Goal: Communication & Community: Answer question/provide support

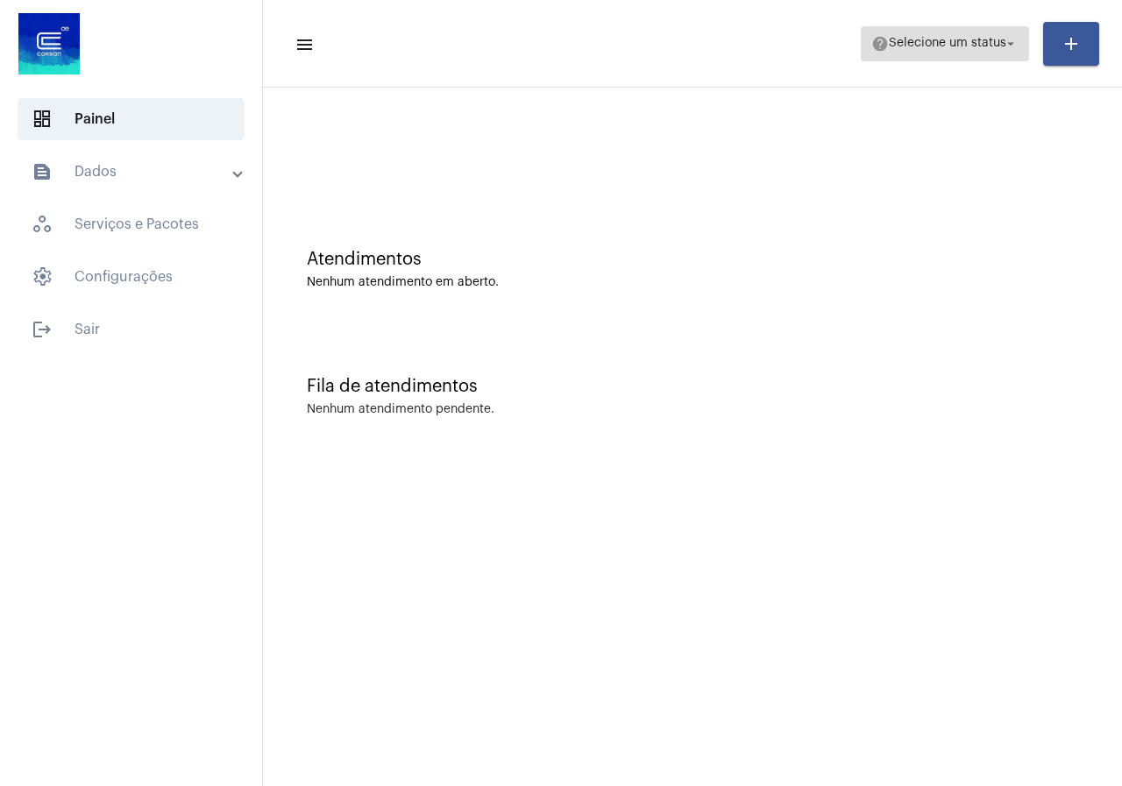
click at [875, 35] on mat-icon "help" at bounding box center [880, 44] width 18 height 18
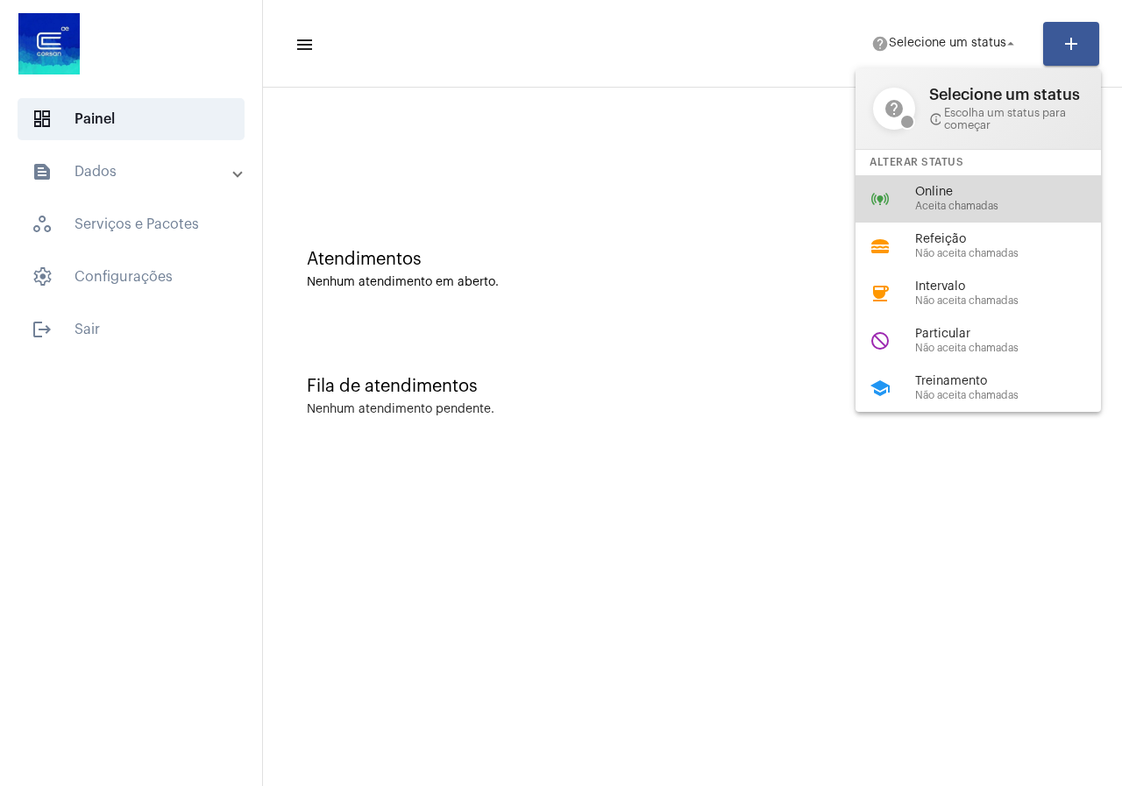
click at [911, 191] on div "online_prediction Online Aceita chamadas" at bounding box center [991, 198] width 273 height 47
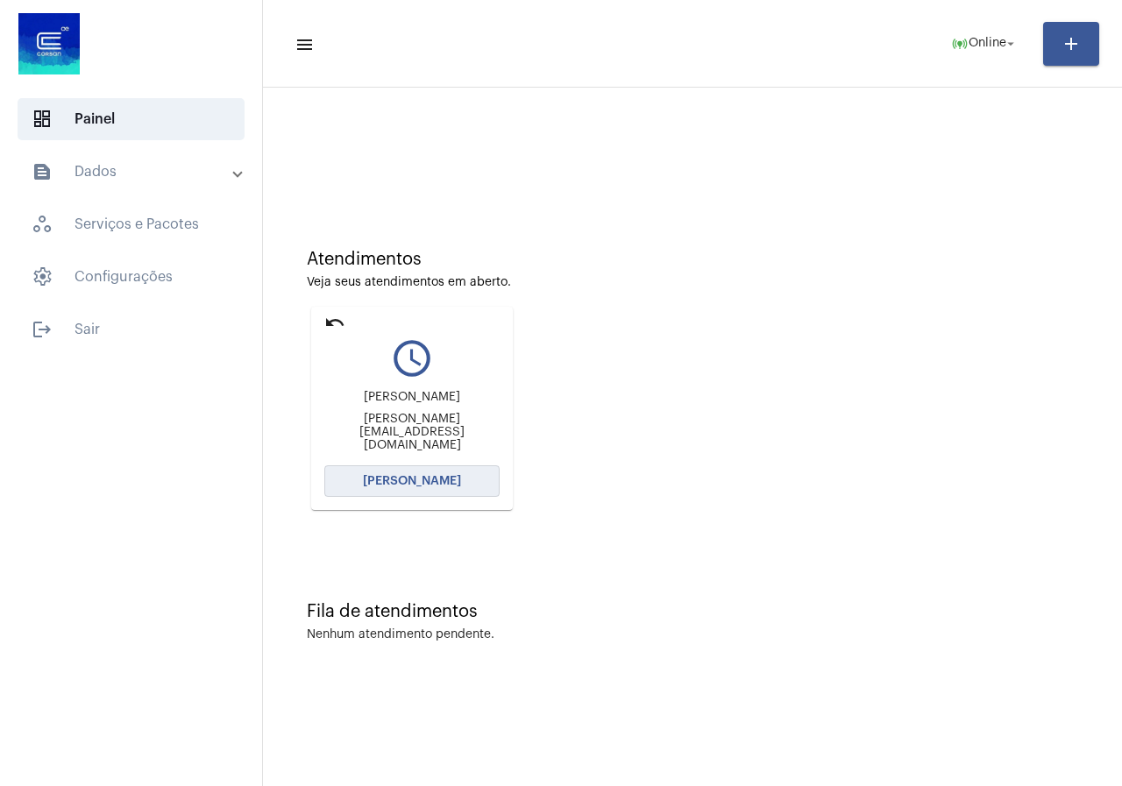
click at [402, 472] on button "[PERSON_NAME]" at bounding box center [411, 481] width 175 height 32
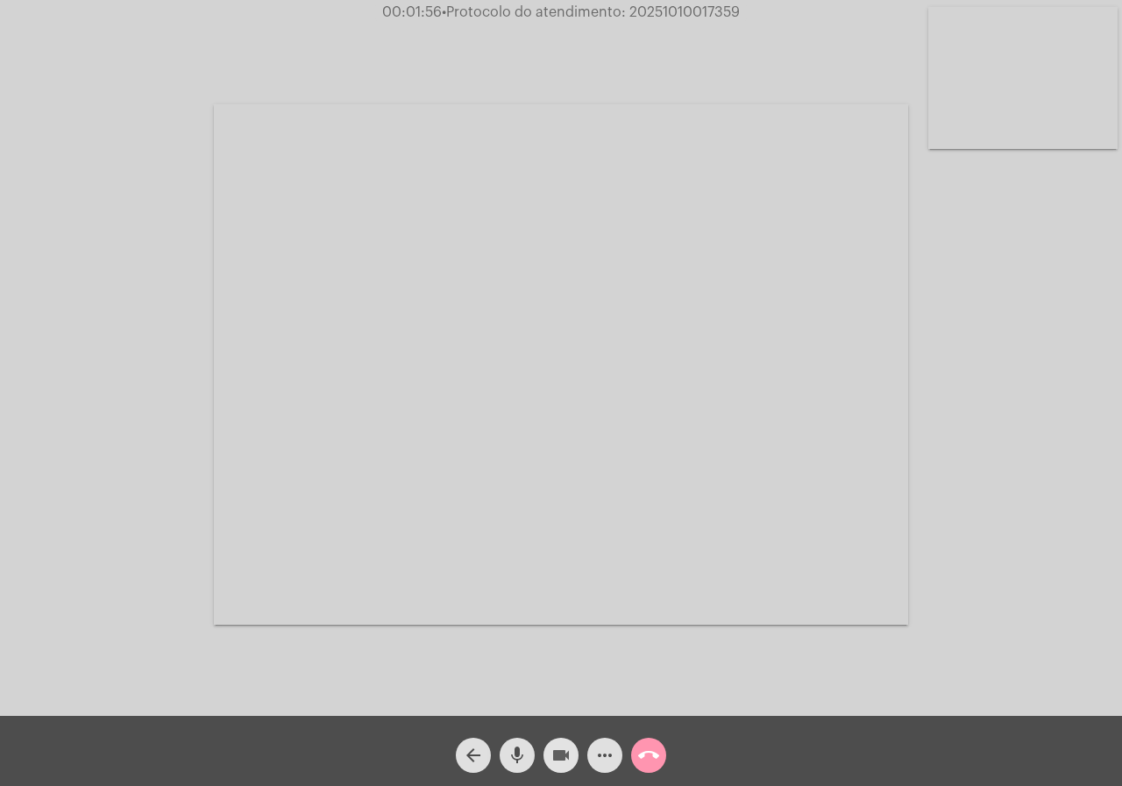
click at [569, 747] on mat-icon "videocam" at bounding box center [560, 755] width 21 height 21
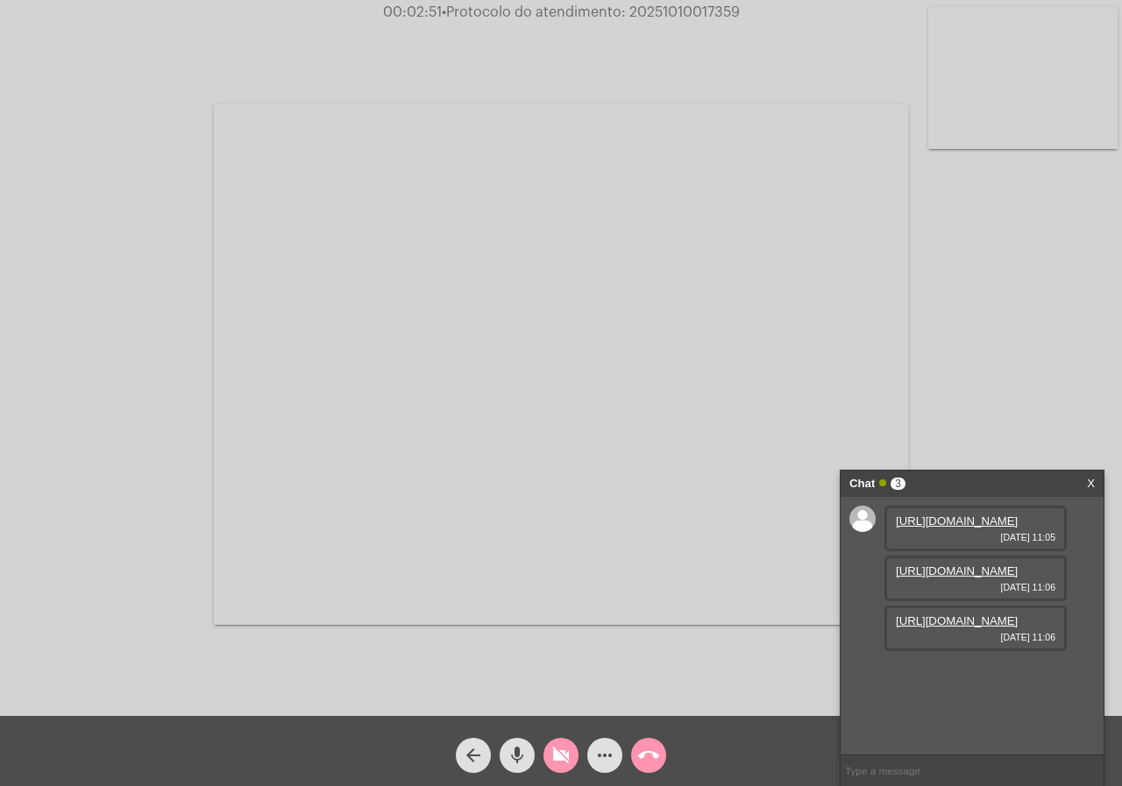
scroll to position [15, 0]
click at [914, 528] on link "https://neft-transfer-bucket.s3.amazonaws.com/temp-fda26fe6-37b6-5851-d494-b7ae…" at bounding box center [957, 520] width 122 height 13
click at [932, 577] on link "https://neft-transfer-bucket.s3.amazonaws.com/temp-1cdece00-29af-fd55-a186-e04f…" at bounding box center [957, 570] width 122 height 13
click at [953, 627] on link "https://neft-transfer-bucket.s3.amazonaws.com/temp-0af473c8-0c7c-8091-c37c-c5f5…" at bounding box center [957, 620] width 122 height 13
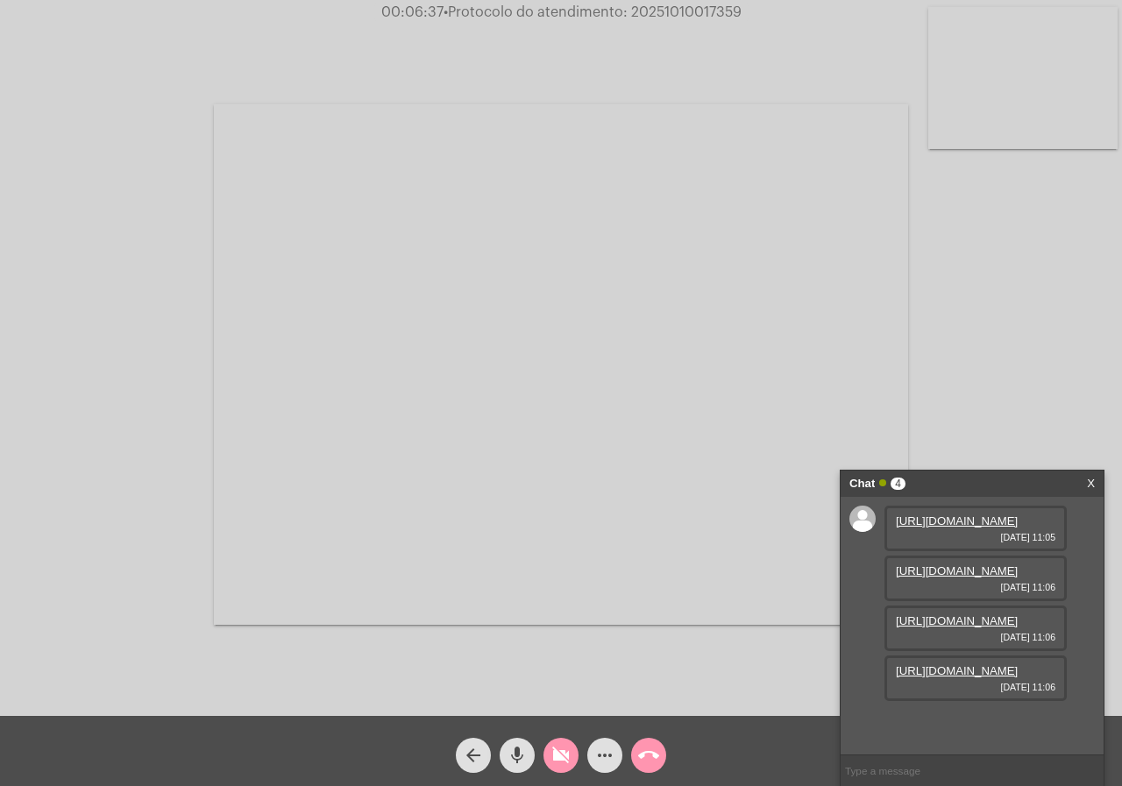
click at [985, 627] on link "https://neft-transfer-bucket.s3.amazonaws.com/temp-0af473c8-0c7c-8091-c37c-c5f5…" at bounding box center [957, 620] width 122 height 13
click at [121, 117] on div "Acessando Câmera e Microfone..." at bounding box center [561, 362] width 1118 height 716
click at [952, 627] on link "https://neft-transfer-bucket.s3.amazonaws.com/temp-0af473c8-0c7c-8091-c37c-c5f5…" at bounding box center [957, 620] width 122 height 13
click at [560, 755] on mat-icon "videocam_off" at bounding box center [560, 755] width 21 height 21
click at [957, 762] on input "text" at bounding box center [971, 770] width 263 height 31
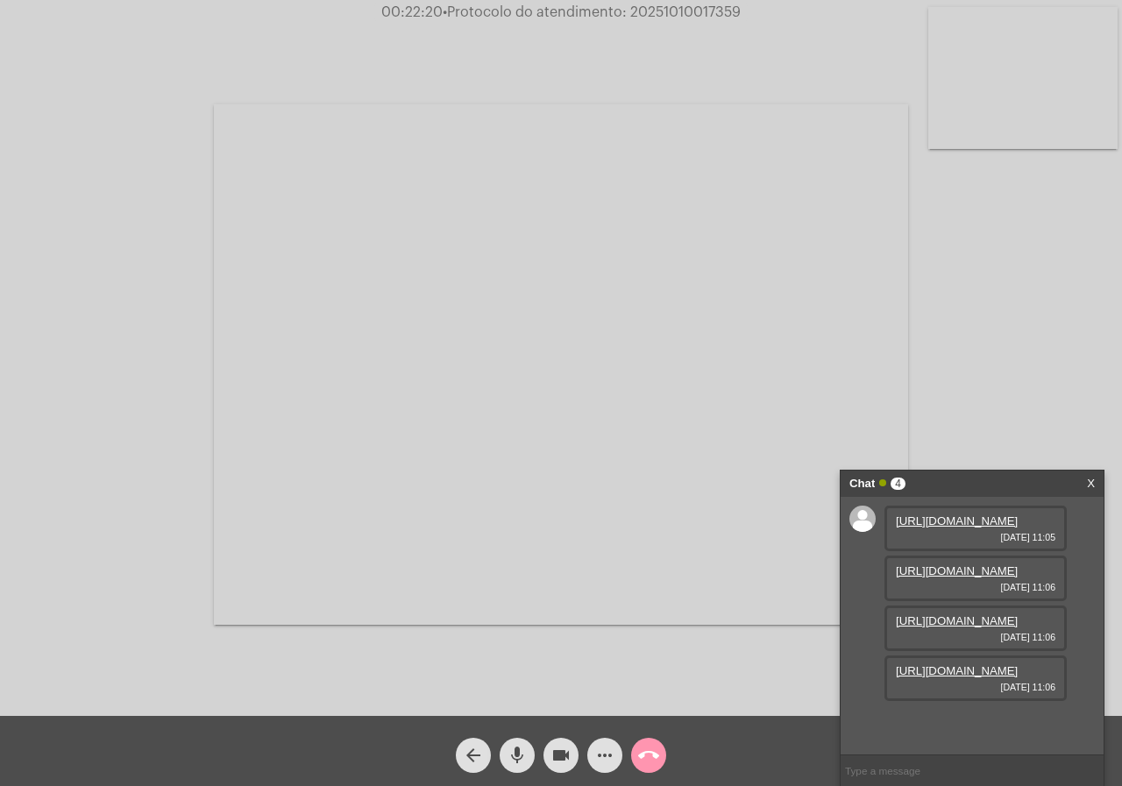
paste input "2070413 - não confere 2078155 - não confere 1041878 - não confere"
type input "2070413 2078155 1041878"
click at [644, 767] on span "call_end" at bounding box center [648, 755] width 21 height 35
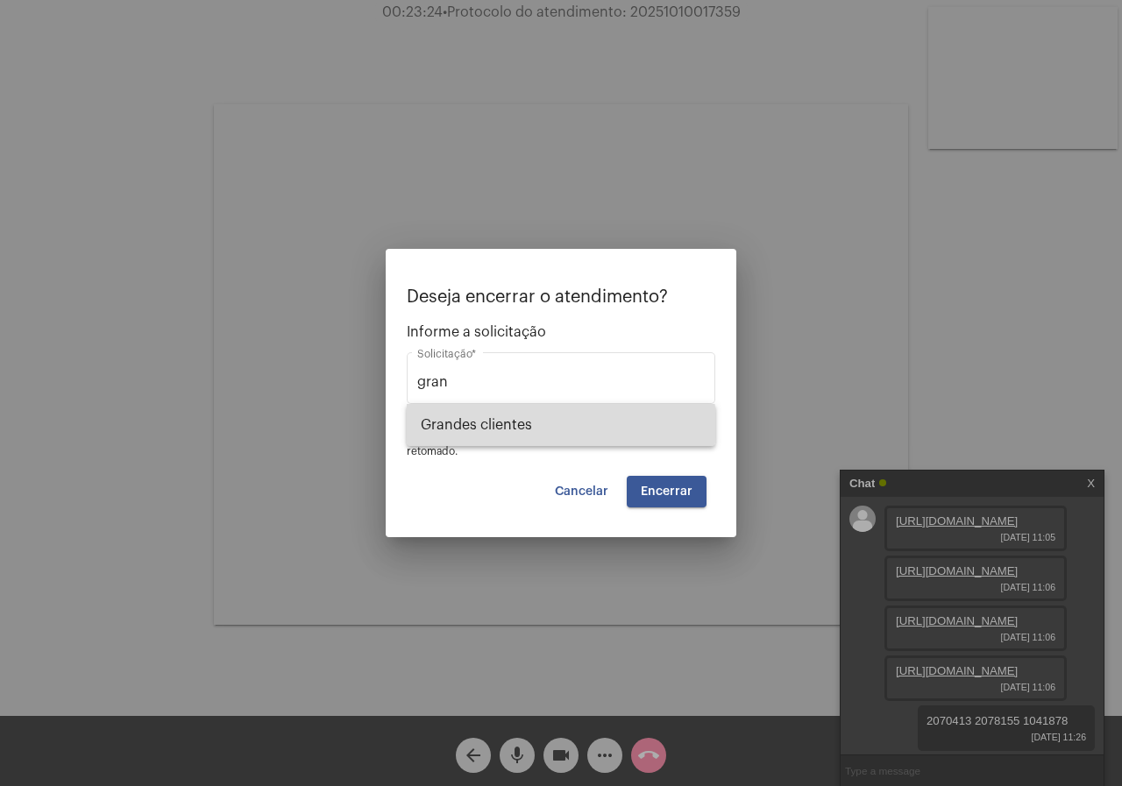
click at [538, 425] on span "⁠Grandes clientes" at bounding box center [561, 425] width 280 height 42
type input "⁠Grandes clientes"
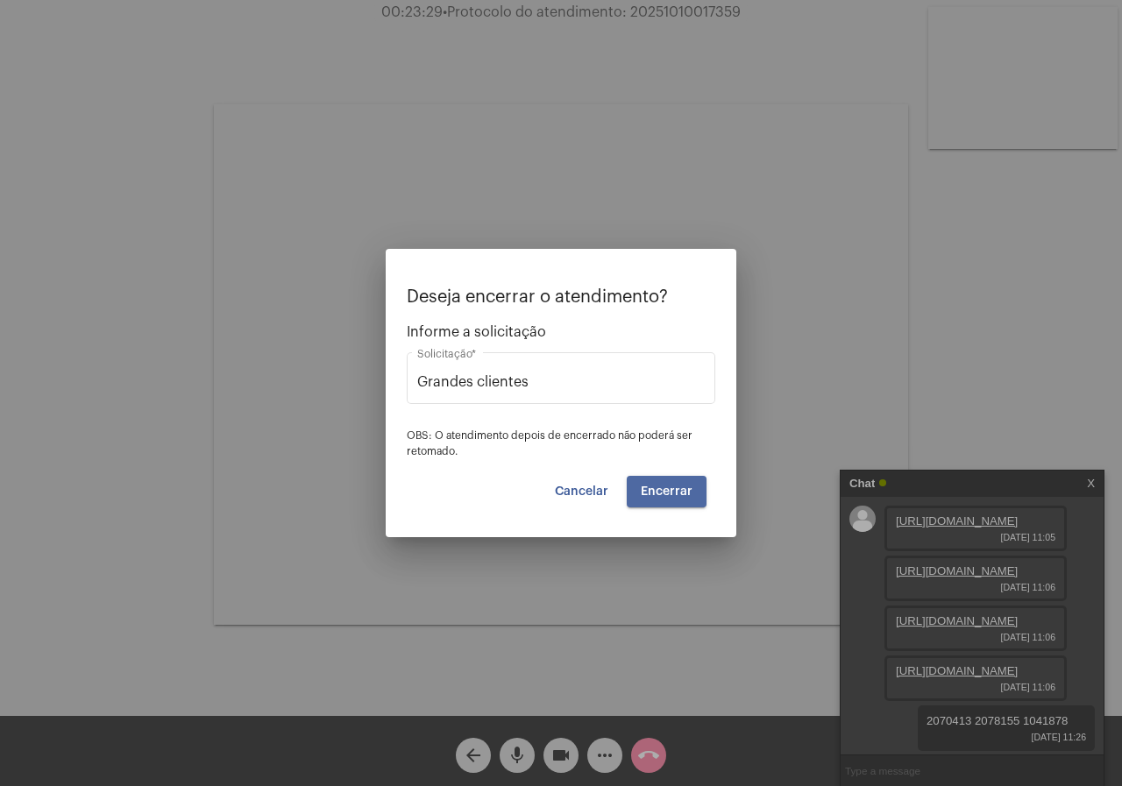
click at [672, 492] on span "Encerrar" at bounding box center [667, 491] width 52 height 12
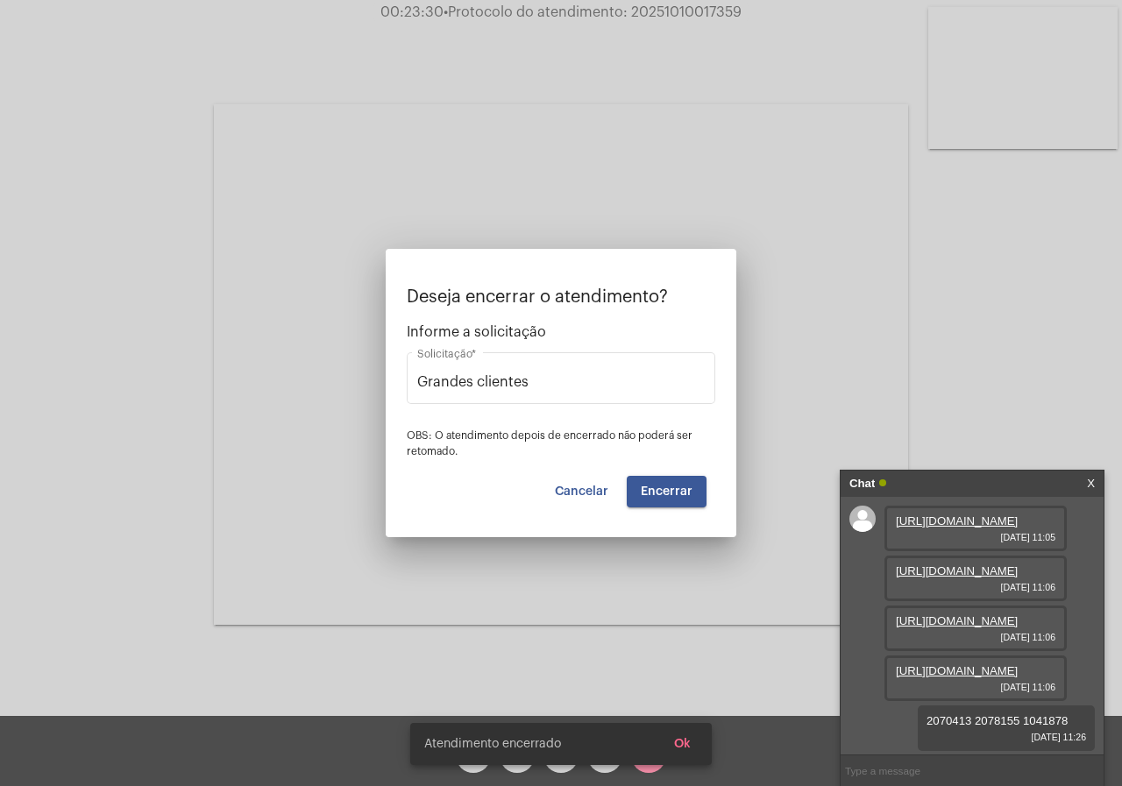
click at [672, 492] on video at bounding box center [561, 364] width 694 height 521
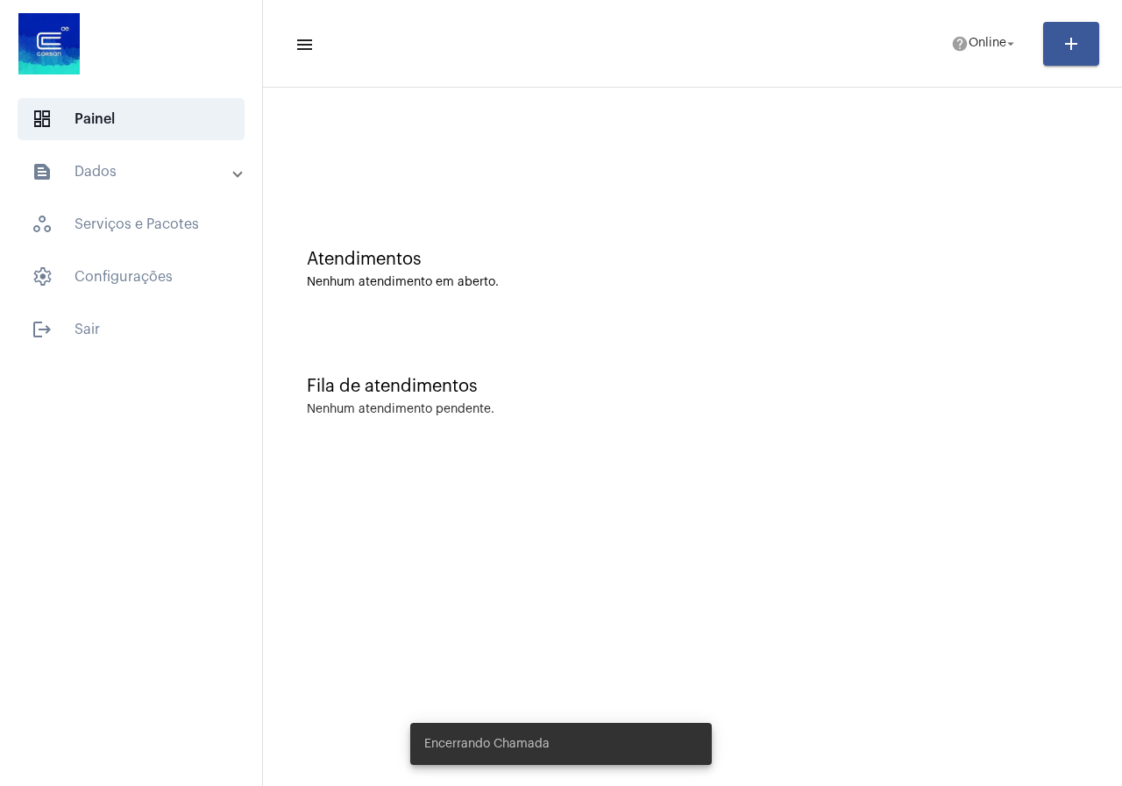
drag, startPoint x: 948, startPoint y: 70, endPoint x: 950, endPoint y: 60, distance: 10.7
click at [948, 68] on mat-toolbar-row "menu help Online arrow_drop_down add" at bounding box center [692, 44] width 859 height 56
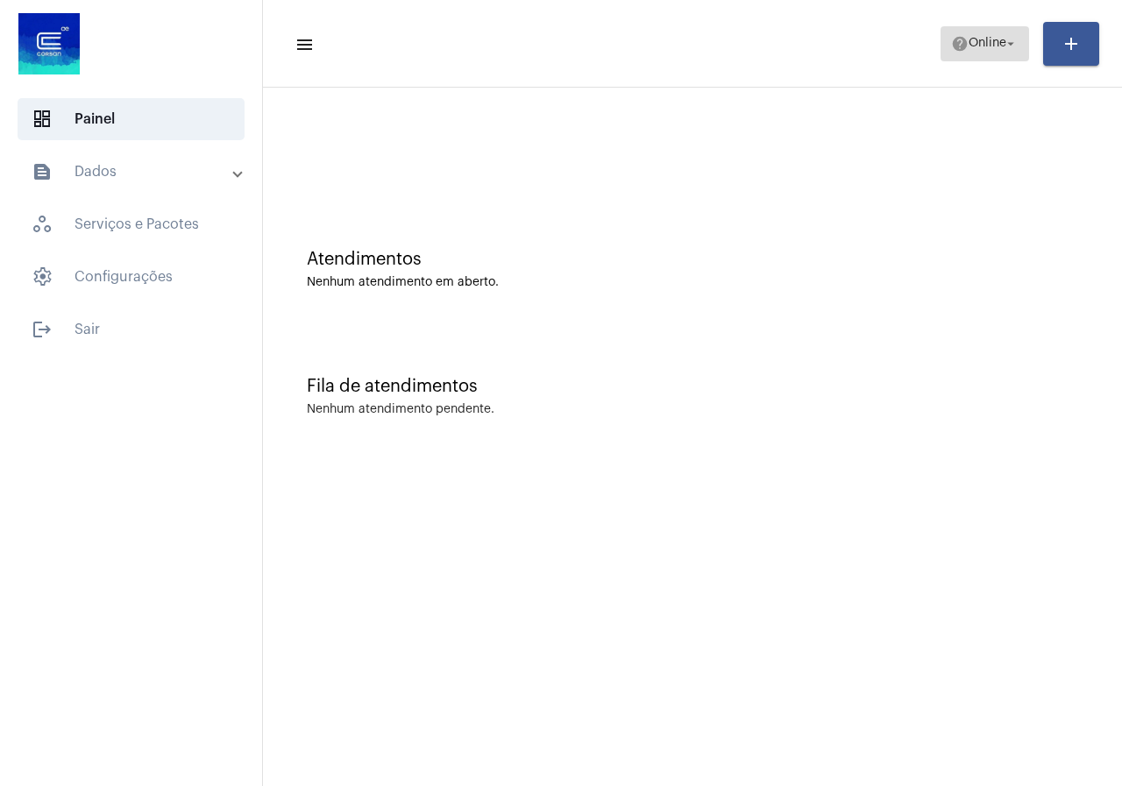
click at [950, 60] on button "help Online arrow_drop_down" at bounding box center [984, 43] width 89 height 35
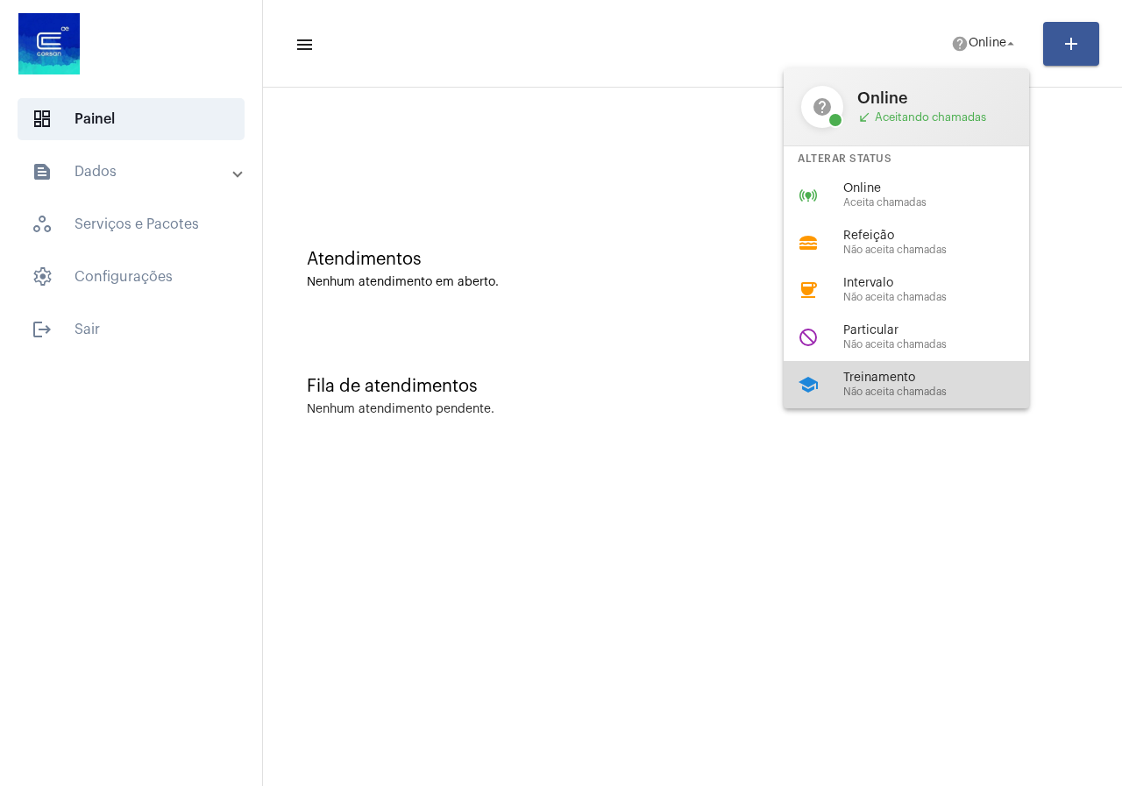
click at [875, 390] on span "Não aceita chamadas" at bounding box center [943, 391] width 200 height 11
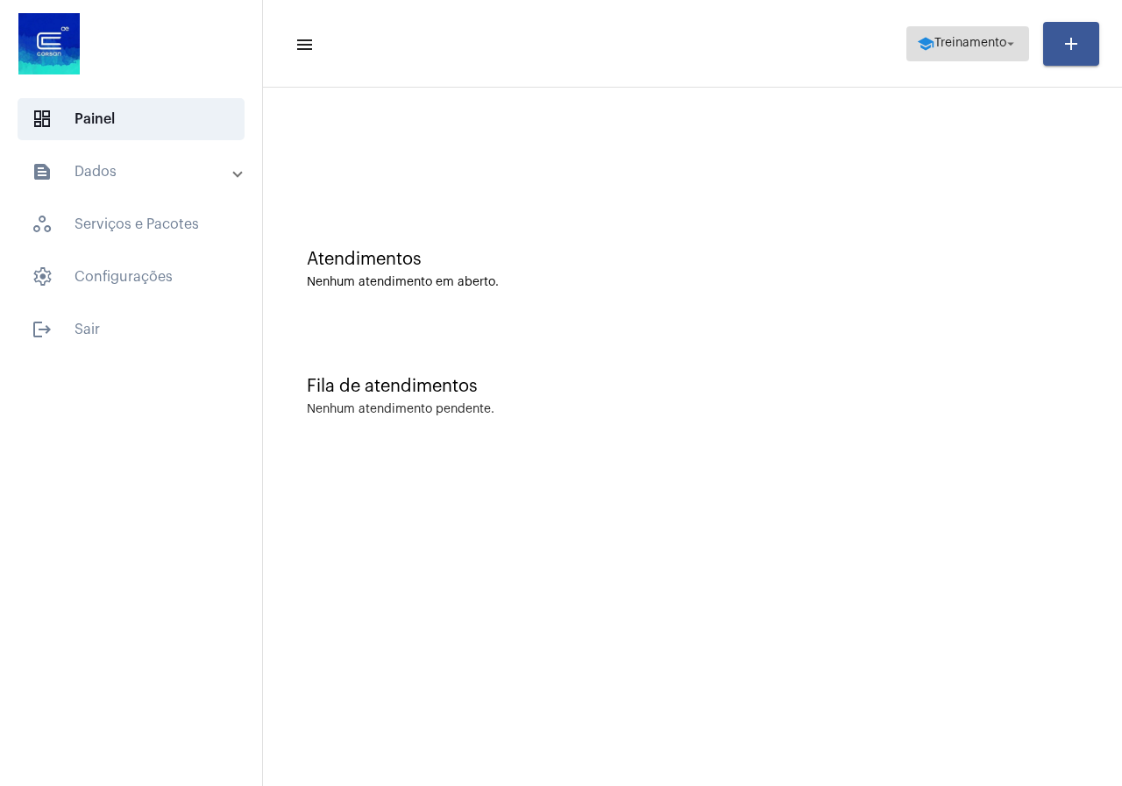
click at [970, 56] on span "school Treinamento arrow_drop_down" at bounding box center [968, 43] width 102 height 32
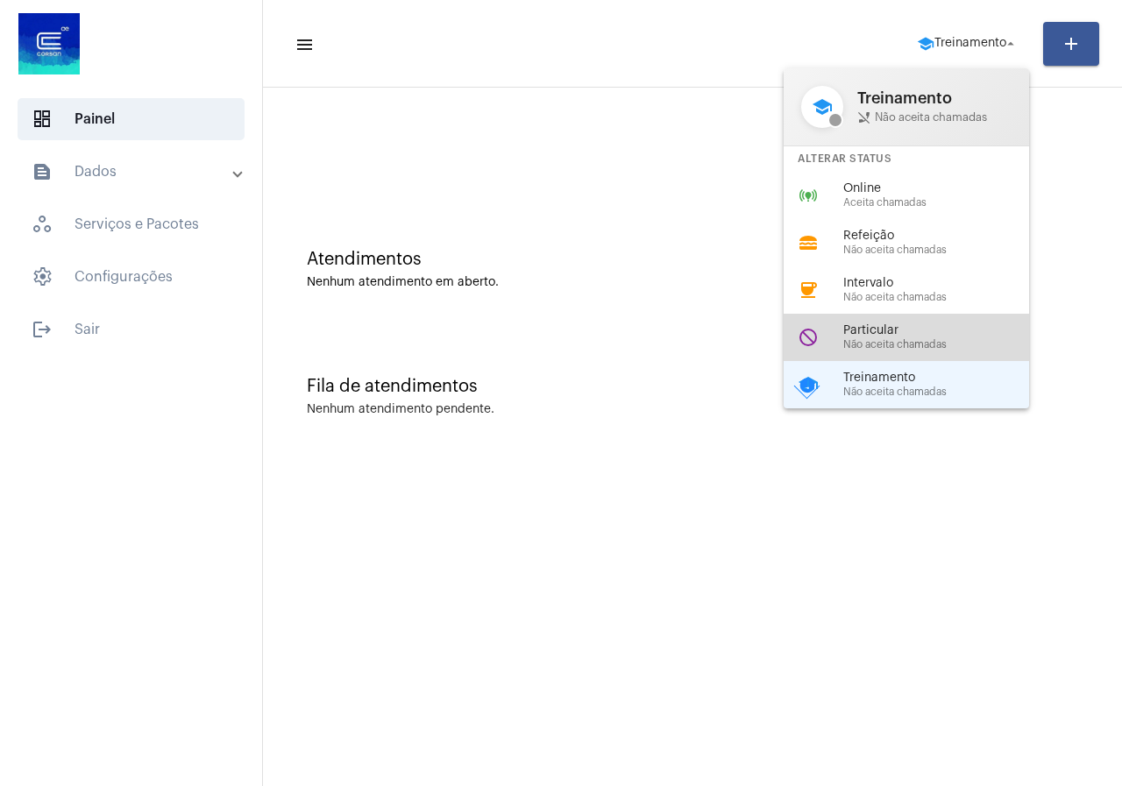
click at [864, 358] on div "do_not_disturb Particular Não aceita chamadas" at bounding box center [919, 337] width 273 height 47
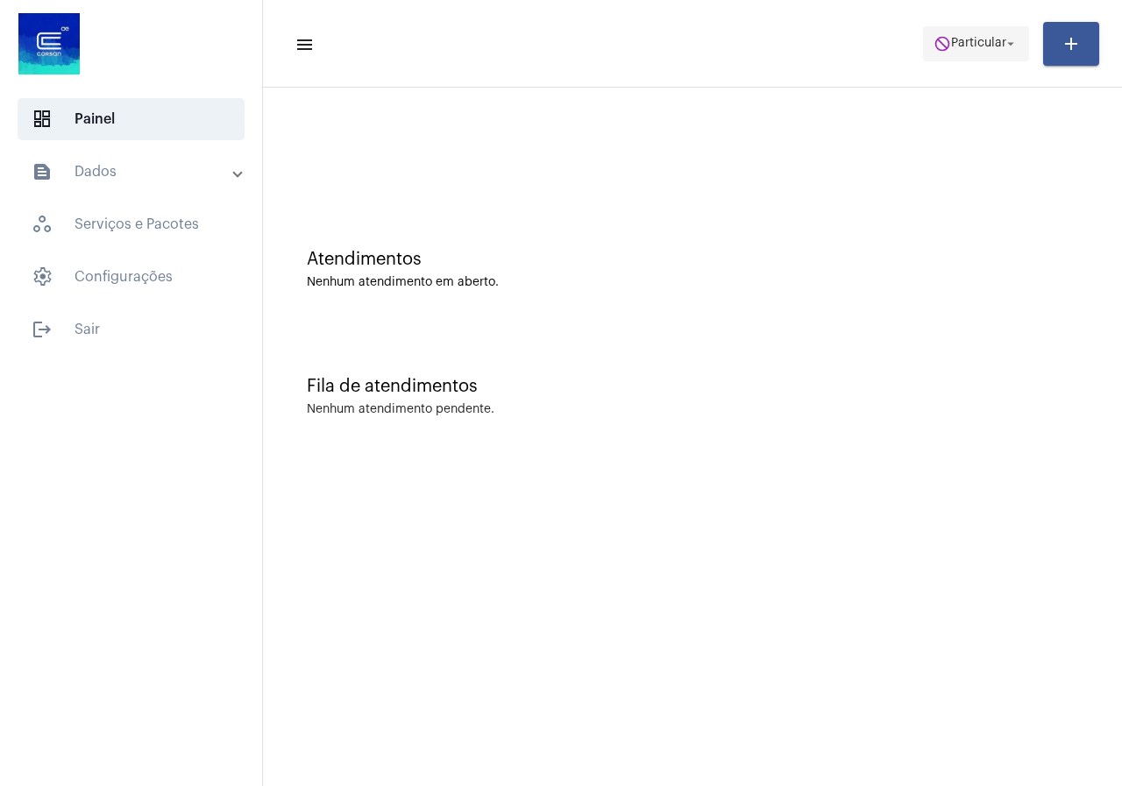
click at [995, 54] on span "do_not_disturb Particular arrow_drop_down" at bounding box center [975, 43] width 85 height 32
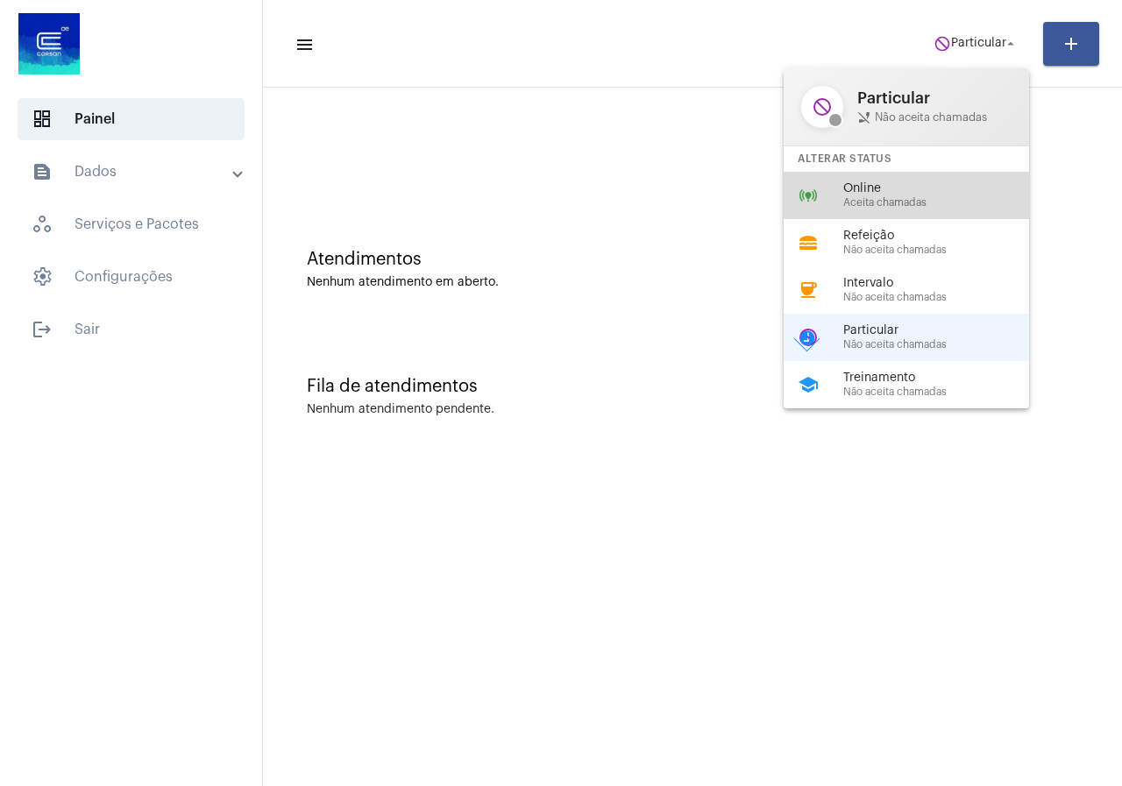
click at [866, 197] on span "Aceita chamadas" at bounding box center [943, 202] width 200 height 11
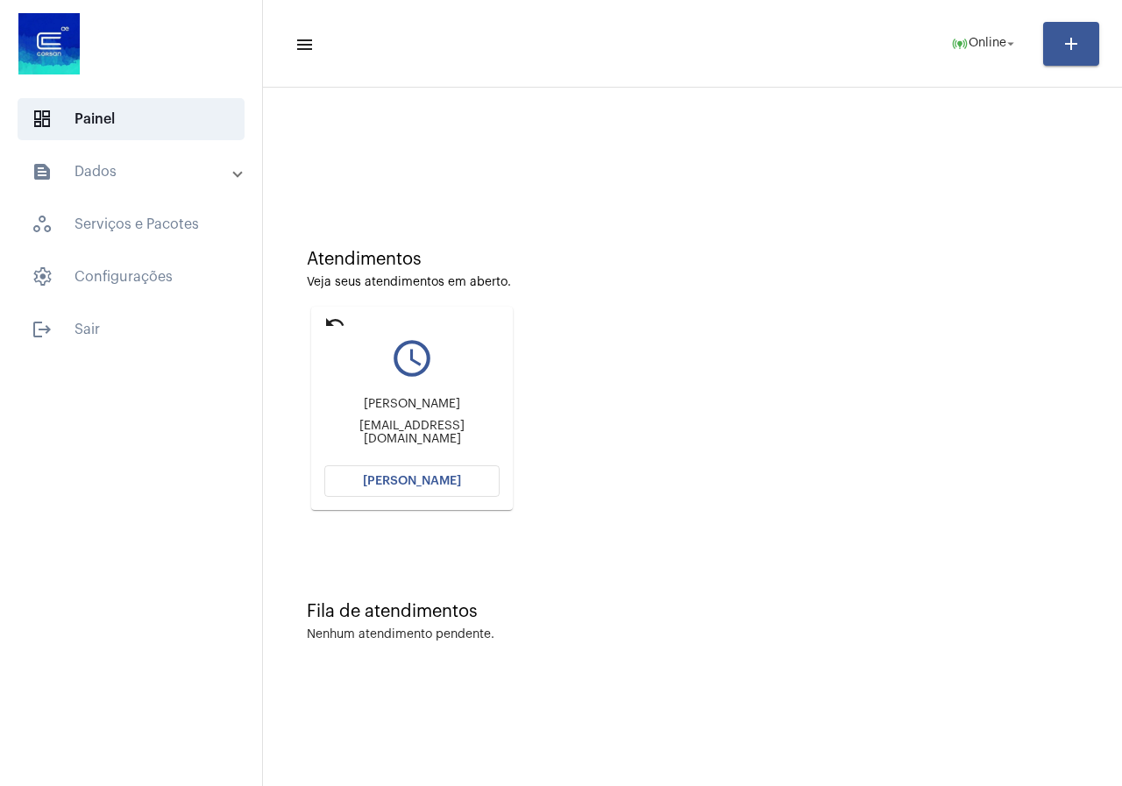
click at [492, 475] on button "[PERSON_NAME]" at bounding box center [411, 481] width 175 height 32
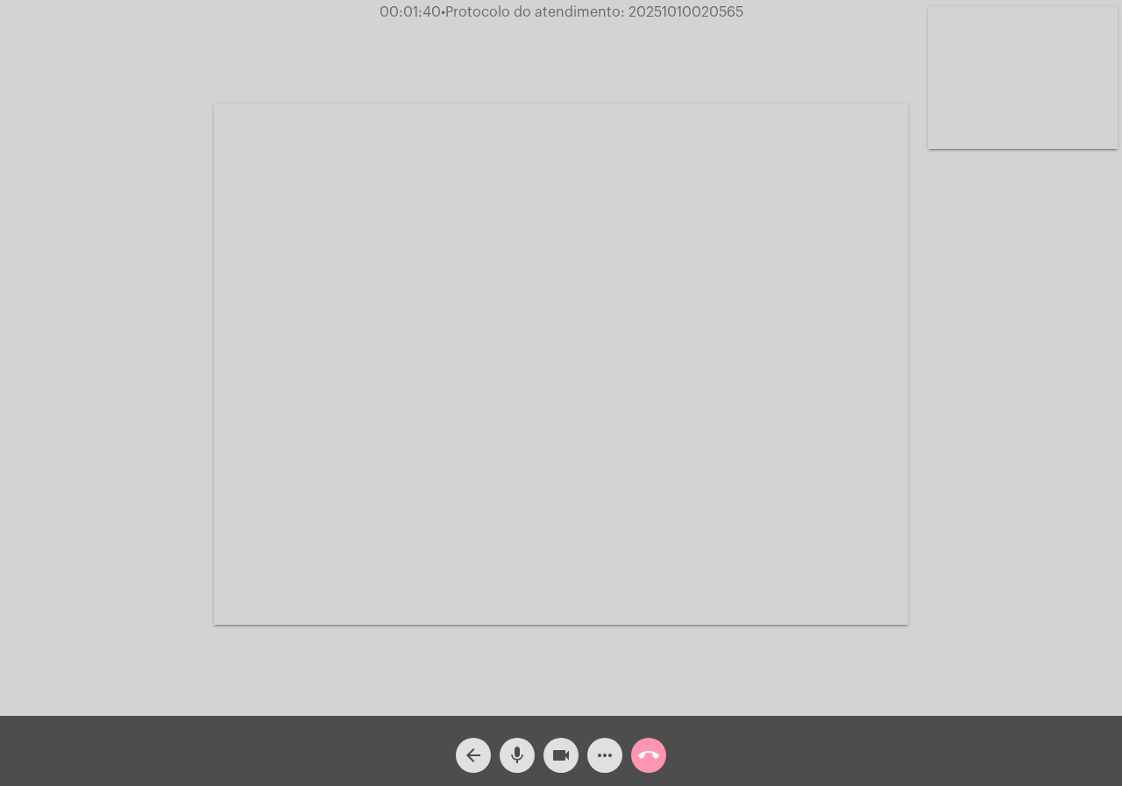
click at [600, 750] on mat-icon "more_horiz" at bounding box center [604, 755] width 21 height 21
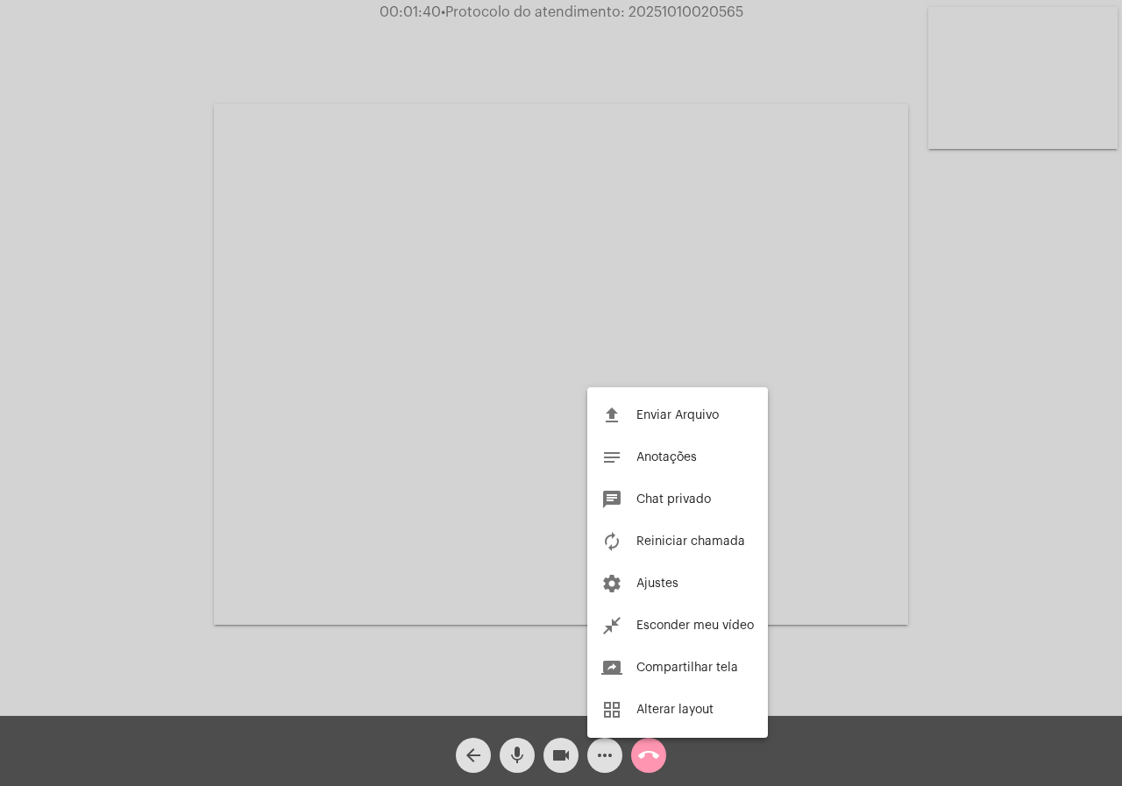
click at [93, 445] on div at bounding box center [561, 393] width 1122 height 786
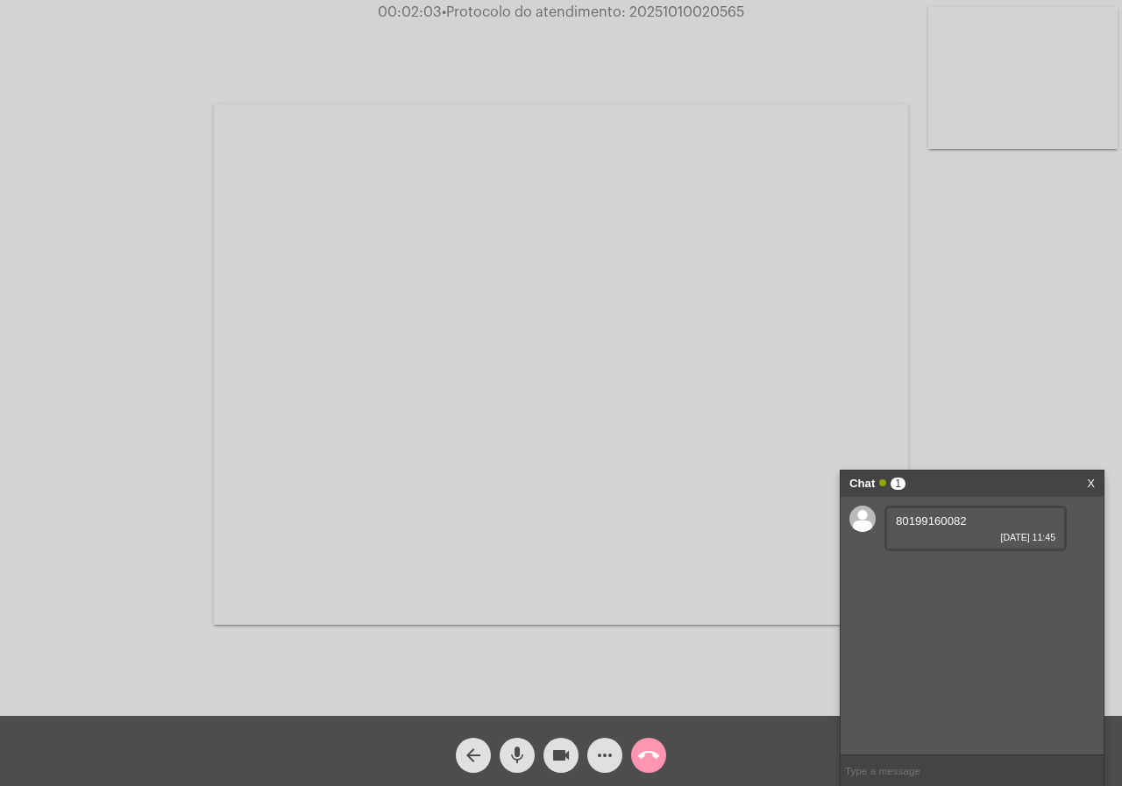
click at [916, 527] on span "80199160082" at bounding box center [931, 520] width 71 height 13
click at [556, 753] on mat-icon "videocam" at bounding box center [560, 755] width 21 height 21
click at [556, 753] on mat-icon "videocam_off" at bounding box center [560, 755] width 21 height 21
click at [114, 126] on div "Acessando Câmera e Microfone..." at bounding box center [561, 362] width 1118 height 716
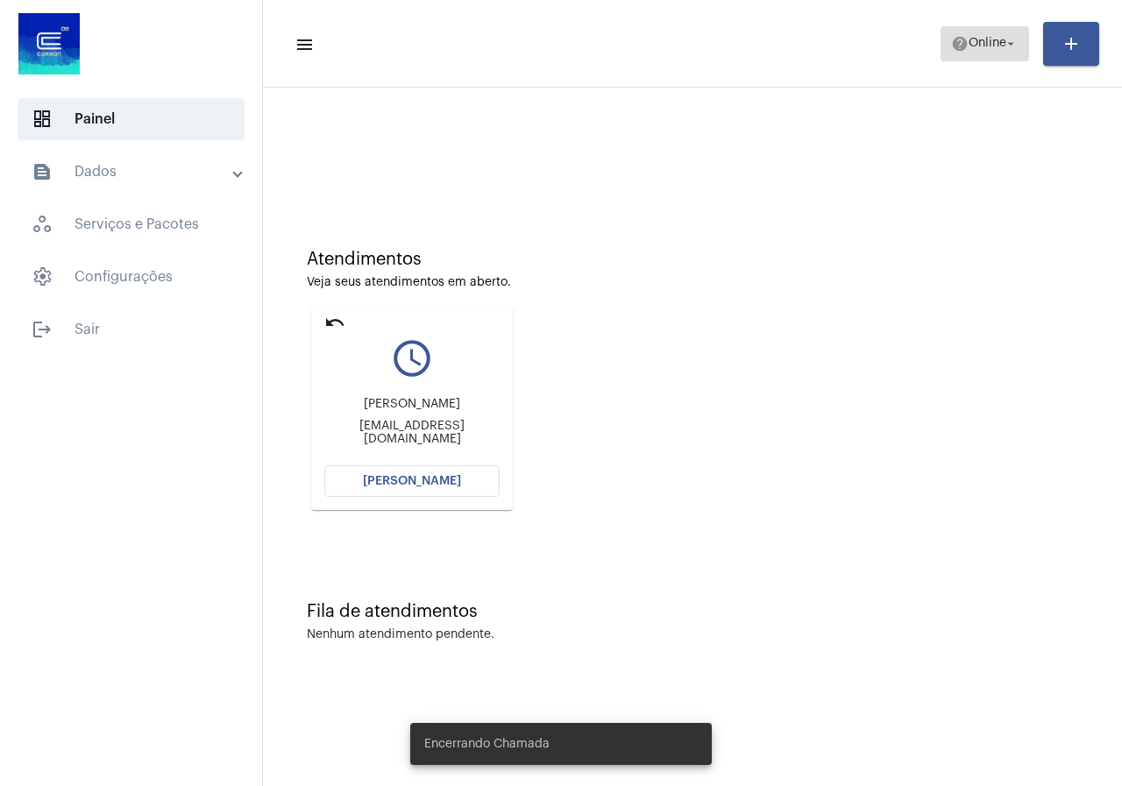
click at [993, 54] on span "help Online arrow_drop_down" at bounding box center [984, 43] width 67 height 32
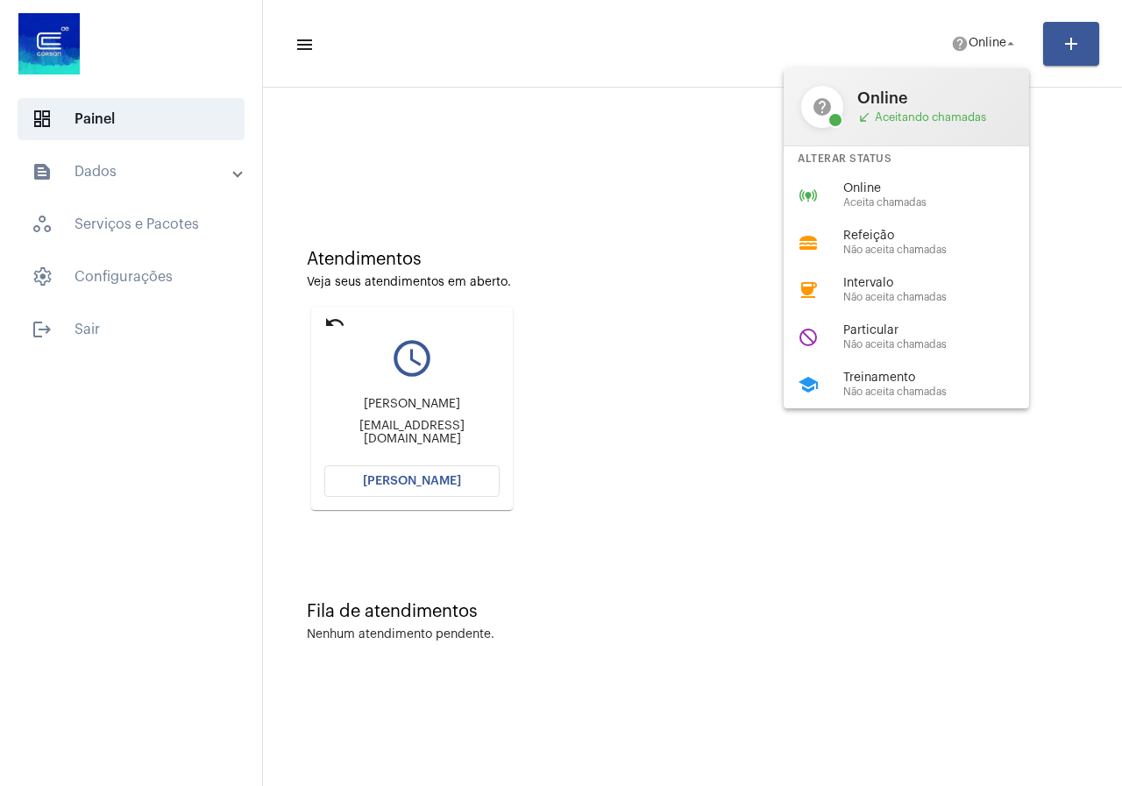
click at [441, 478] on div at bounding box center [561, 393] width 1122 height 786
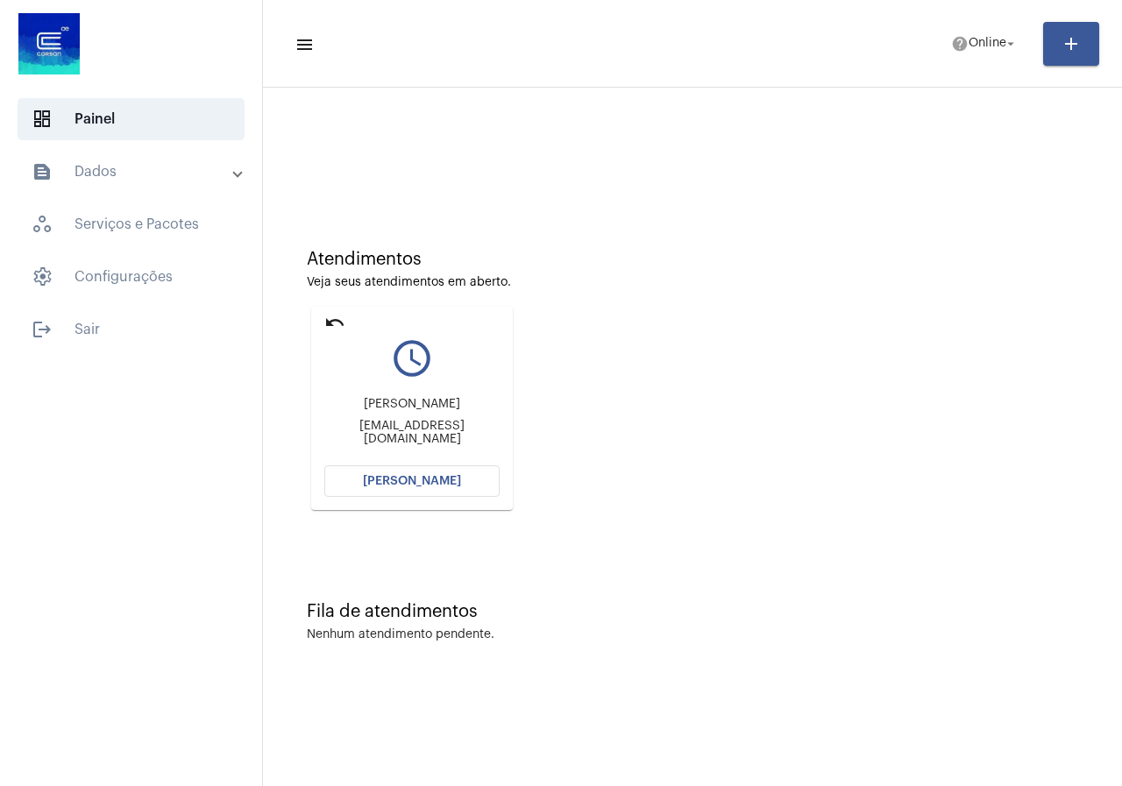
click at [404, 472] on button "[PERSON_NAME]" at bounding box center [411, 481] width 175 height 32
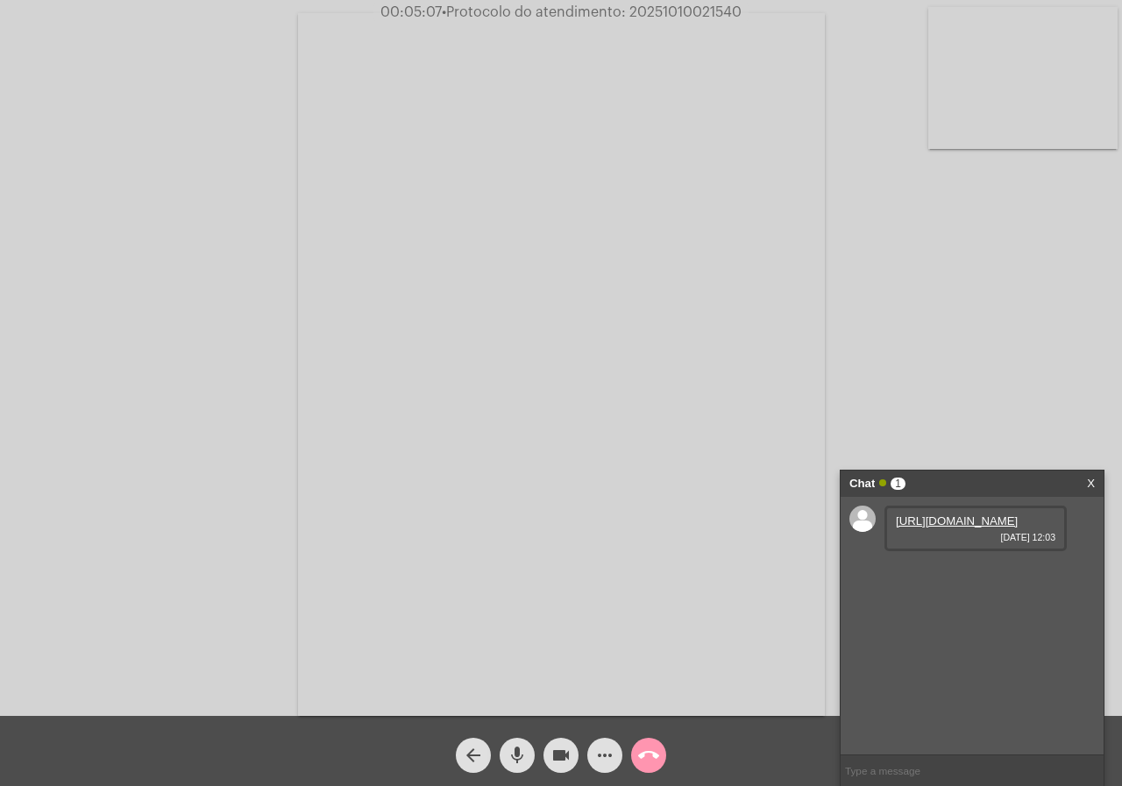
click at [965, 528] on link "[URL][DOMAIN_NAME]" at bounding box center [957, 520] width 122 height 13
click at [615, 758] on button "more_horiz" at bounding box center [604, 755] width 35 height 35
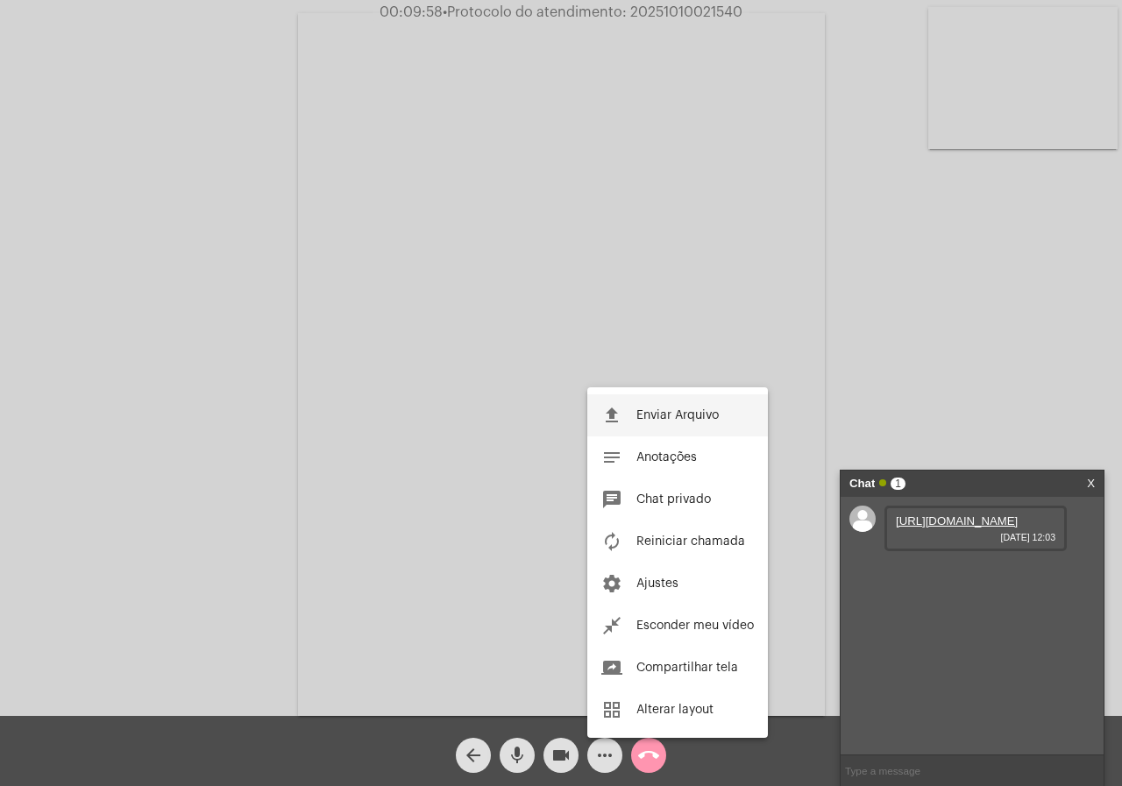
click at [670, 399] on button "file_upload Enviar Arquivo" at bounding box center [677, 415] width 181 height 42
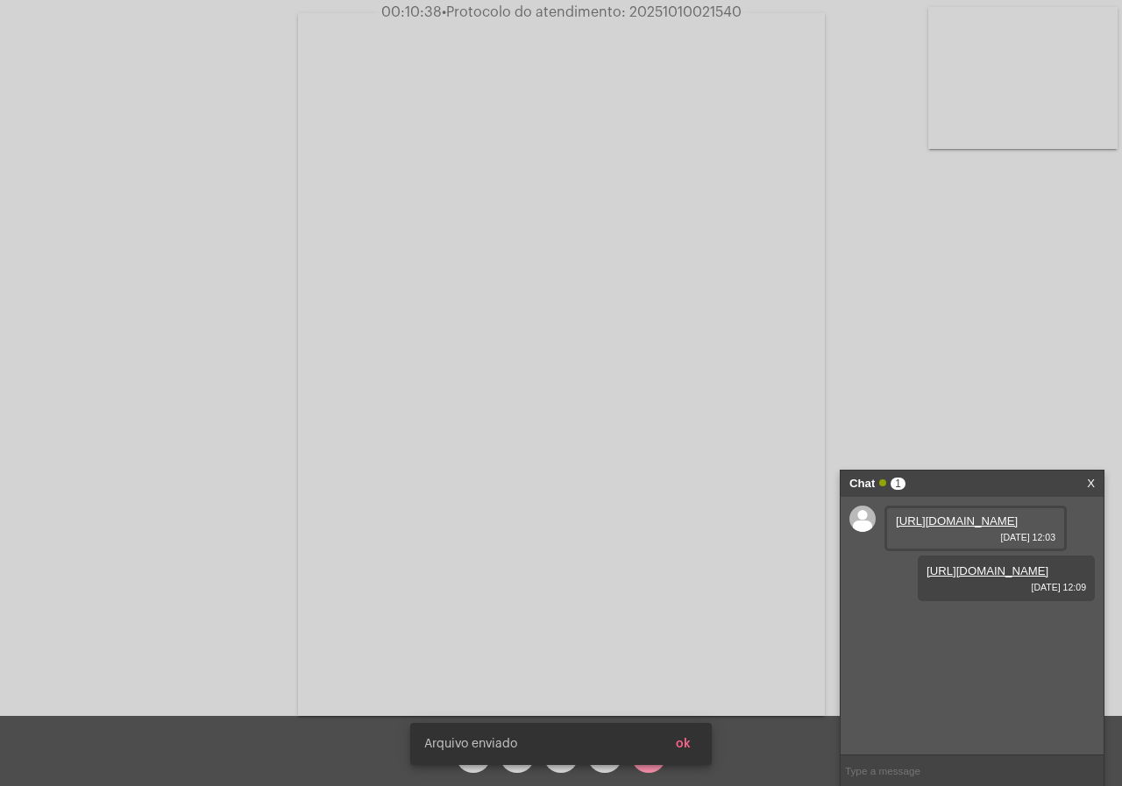
click at [684, 740] on span "ok" at bounding box center [683, 744] width 15 height 12
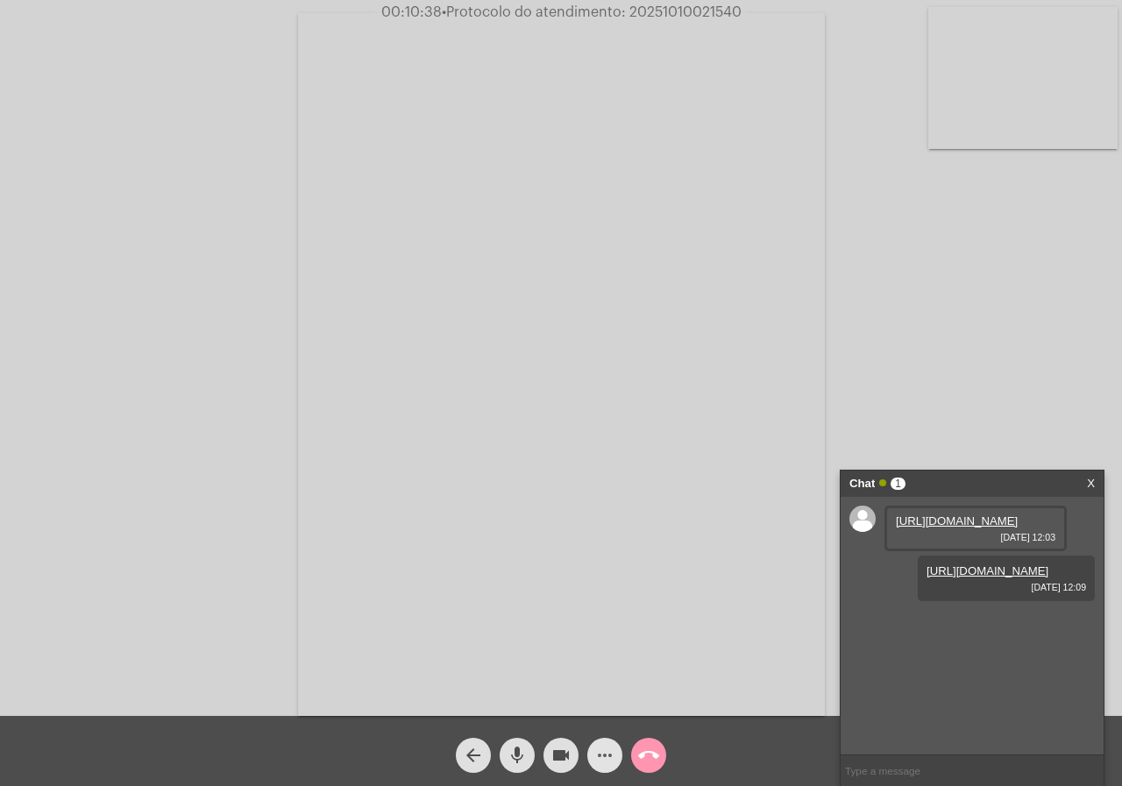
click at [613, 761] on mat-icon "more_horiz" at bounding box center [604, 755] width 21 height 21
click at [592, 750] on button "more_horiz" at bounding box center [604, 755] width 35 height 35
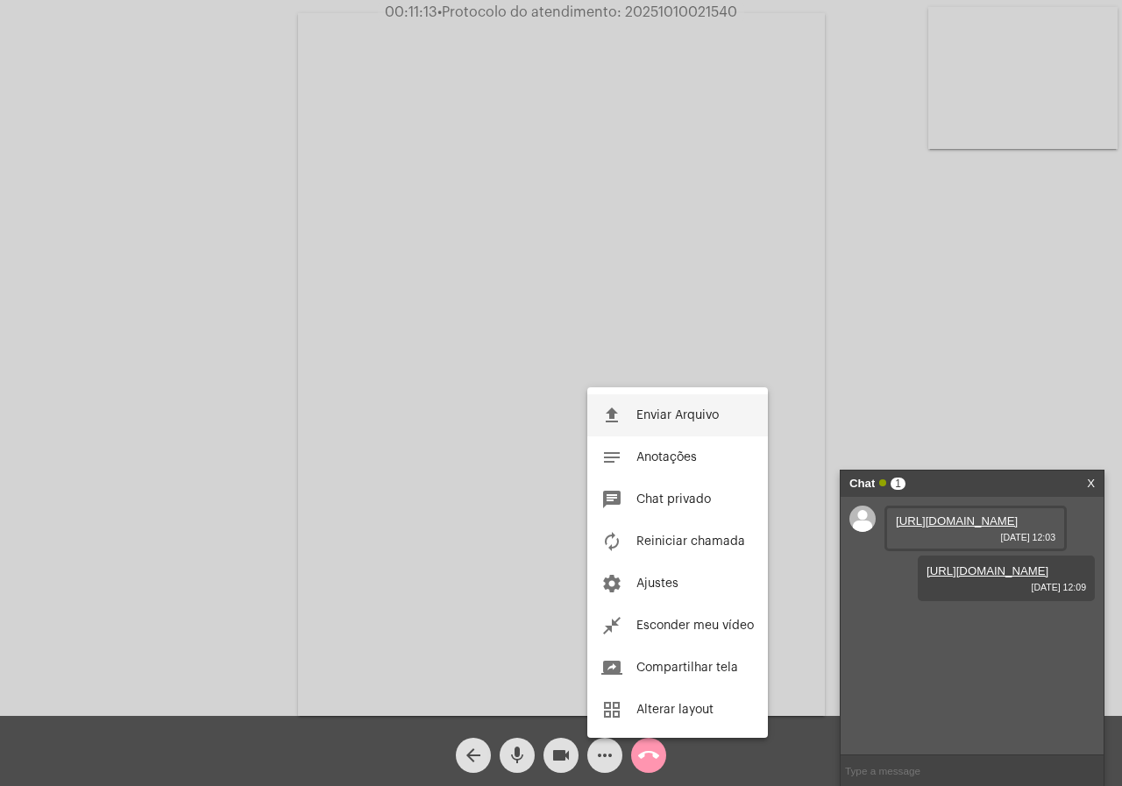
click at [659, 419] on span "Enviar Arquivo" at bounding box center [677, 415] width 82 height 12
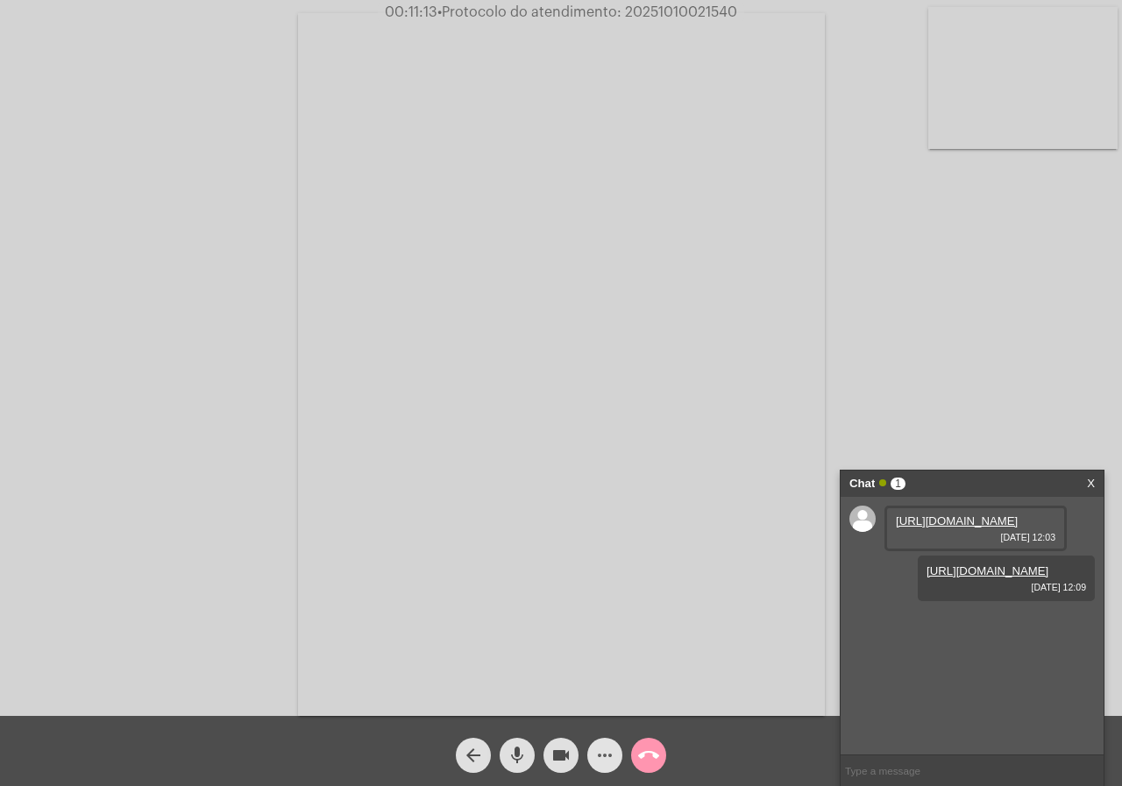
click at [611, 761] on mat-icon "more_horiz" at bounding box center [604, 755] width 21 height 21
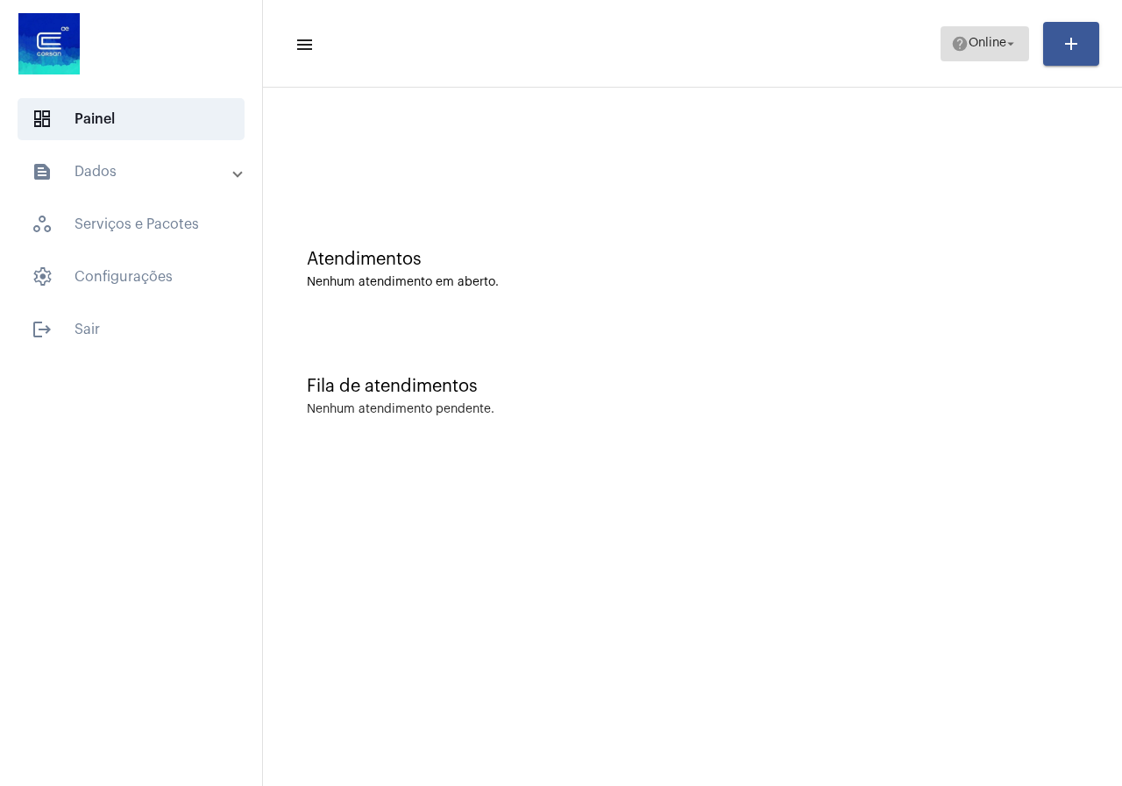
click at [958, 54] on span "help Online arrow_drop_down" at bounding box center [984, 43] width 67 height 32
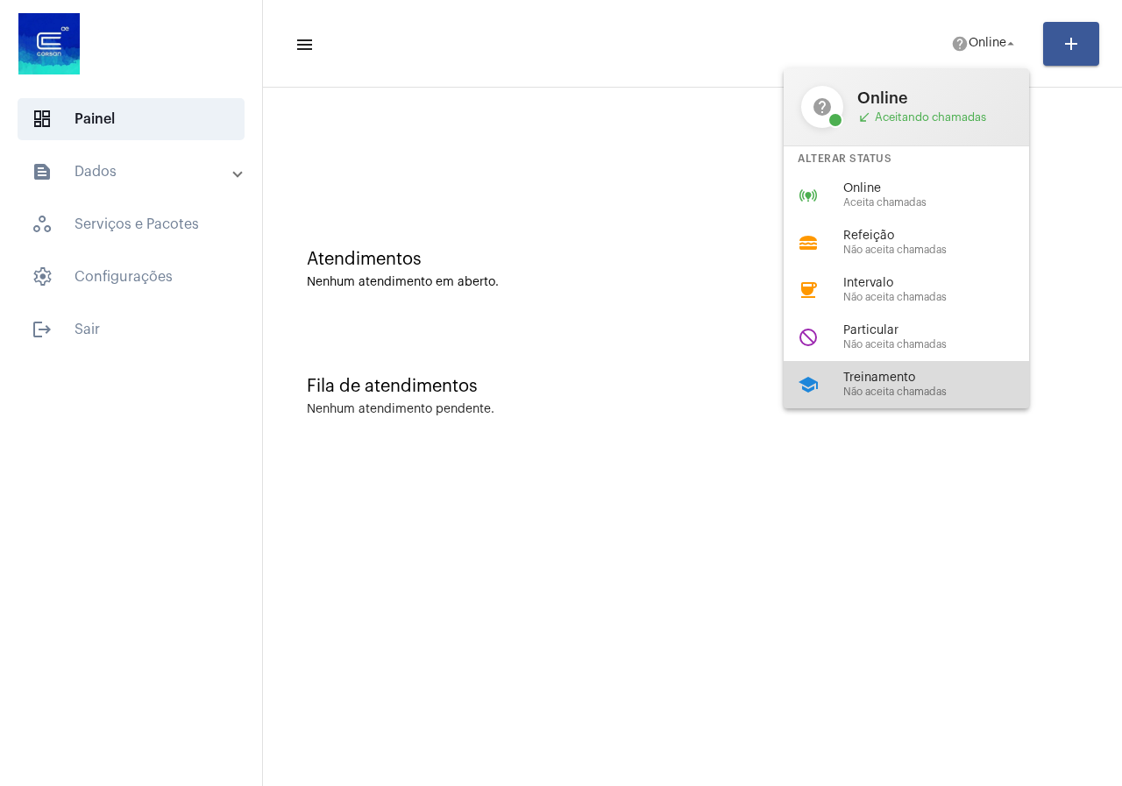
click at [927, 370] on div "school Treinamento Não aceita chamadas" at bounding box center [919, 384] width 273 height 47
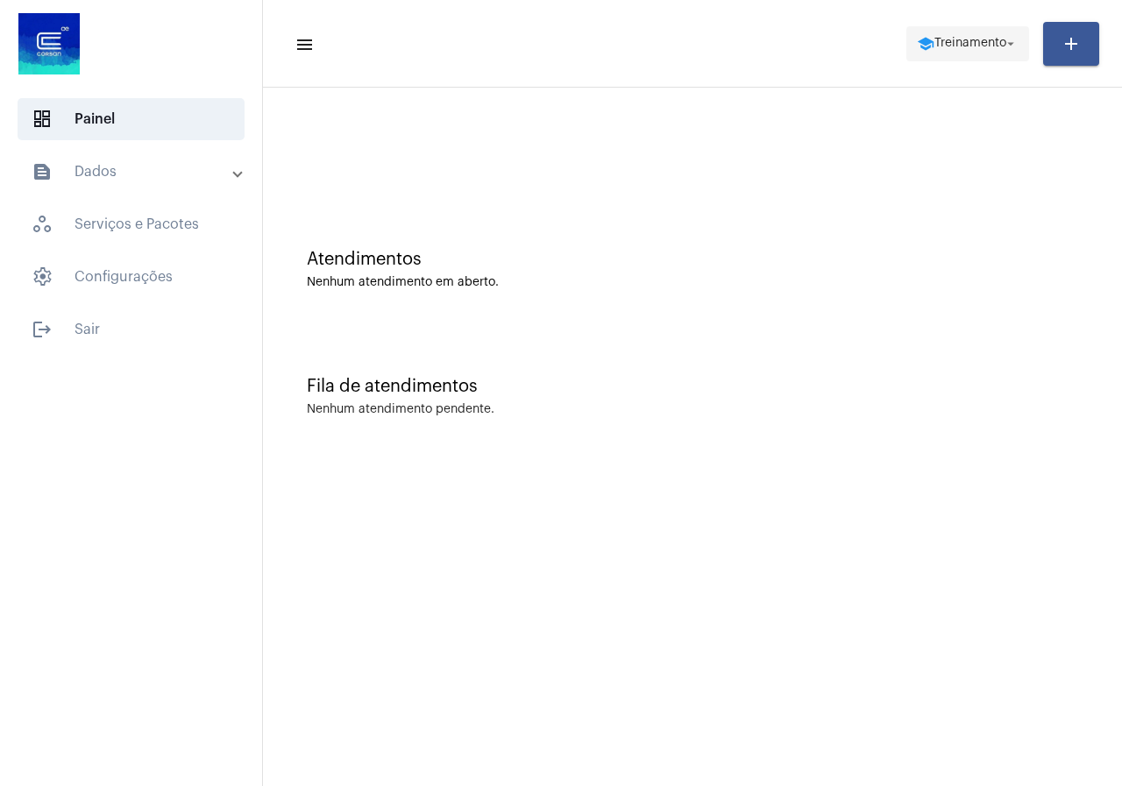
click at [919, 53] on span "school Treinamento arrow_drop_down" at bounding box center [968, 43] width 102 height 32
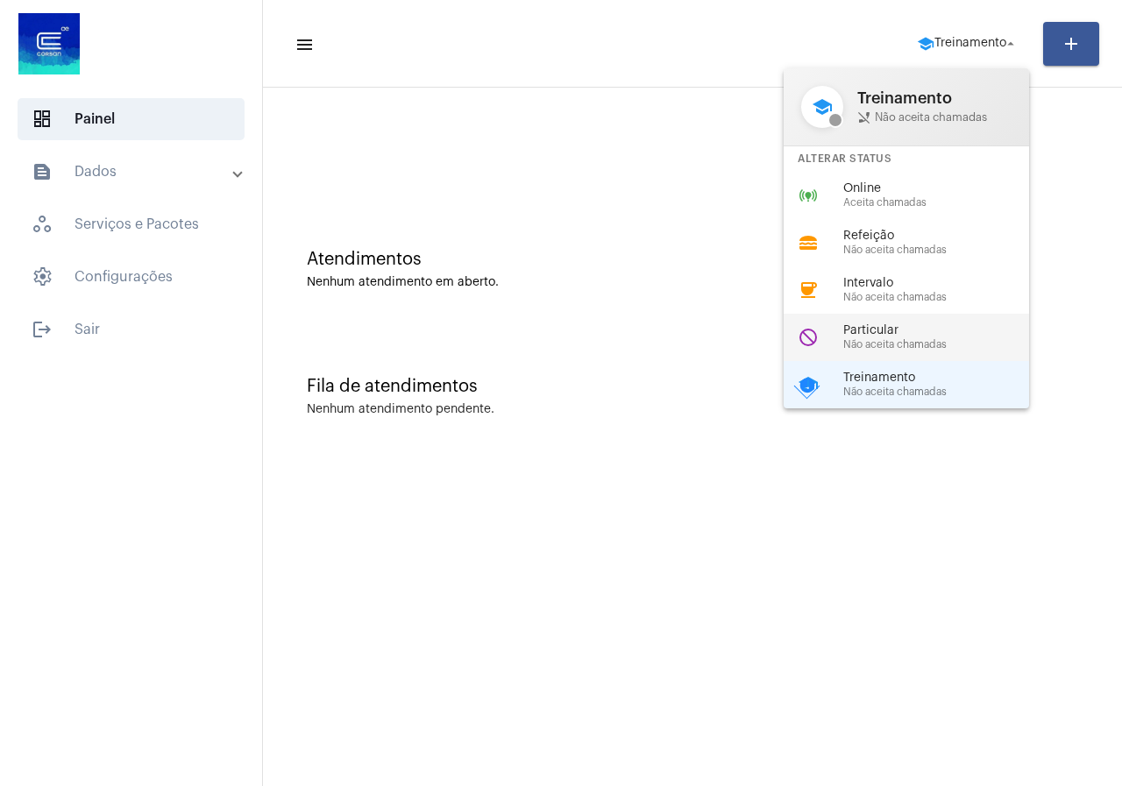
click at [904, 337] on div "Particular Não aceita chamadas" at bounding box center [943, 337] width 200 height 26
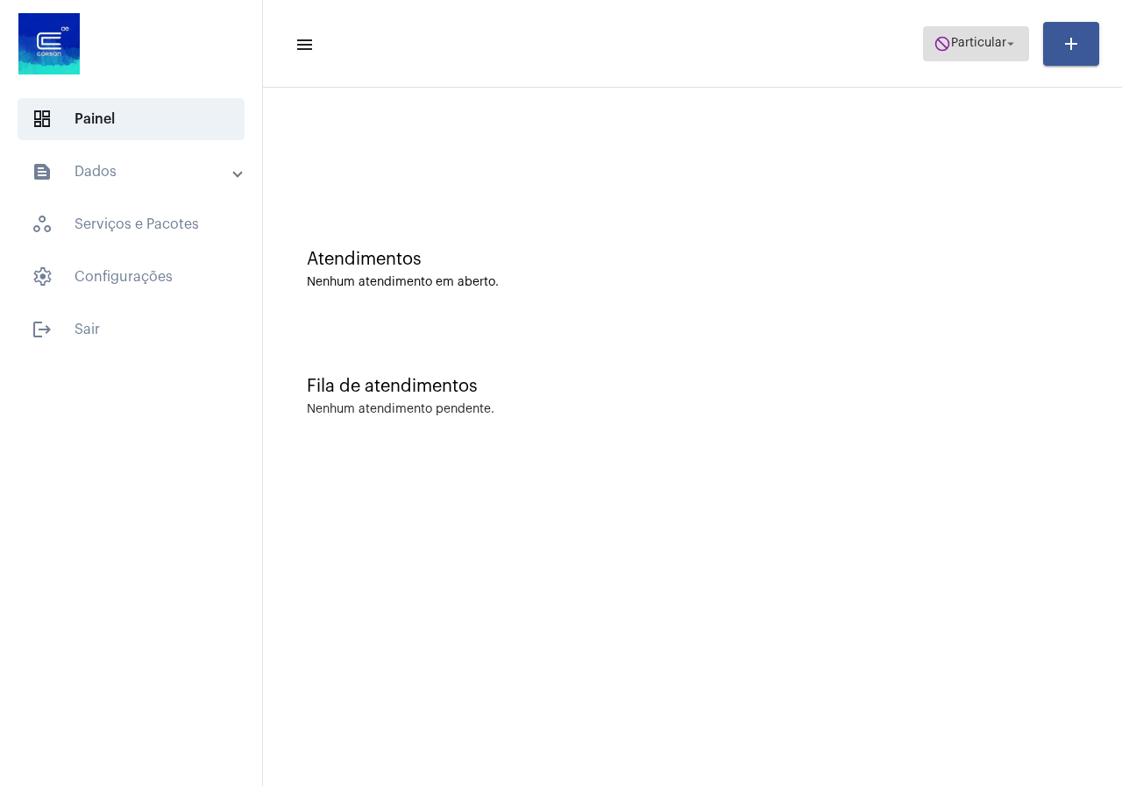
drag, startPoint x: 937, startPoint y: 53, endPoint x: 948, endPoint y: 51, distance: 11.5
click at [948, 51] on span "do_not_disturb Particular arrow_drop_down" at bounding box center [975, 43] width 85 height 32
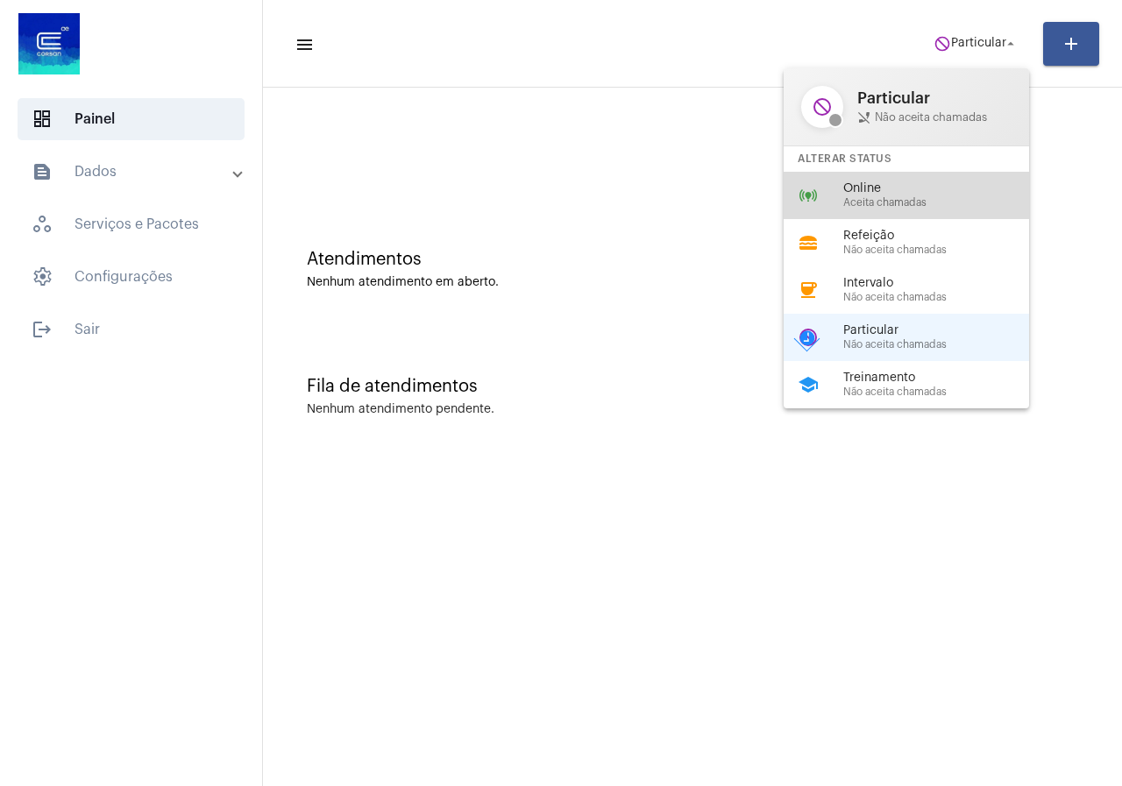
click at [943, 199] on span "Aceita chamadas" at bounding box center [943, 202] width 200 height 11
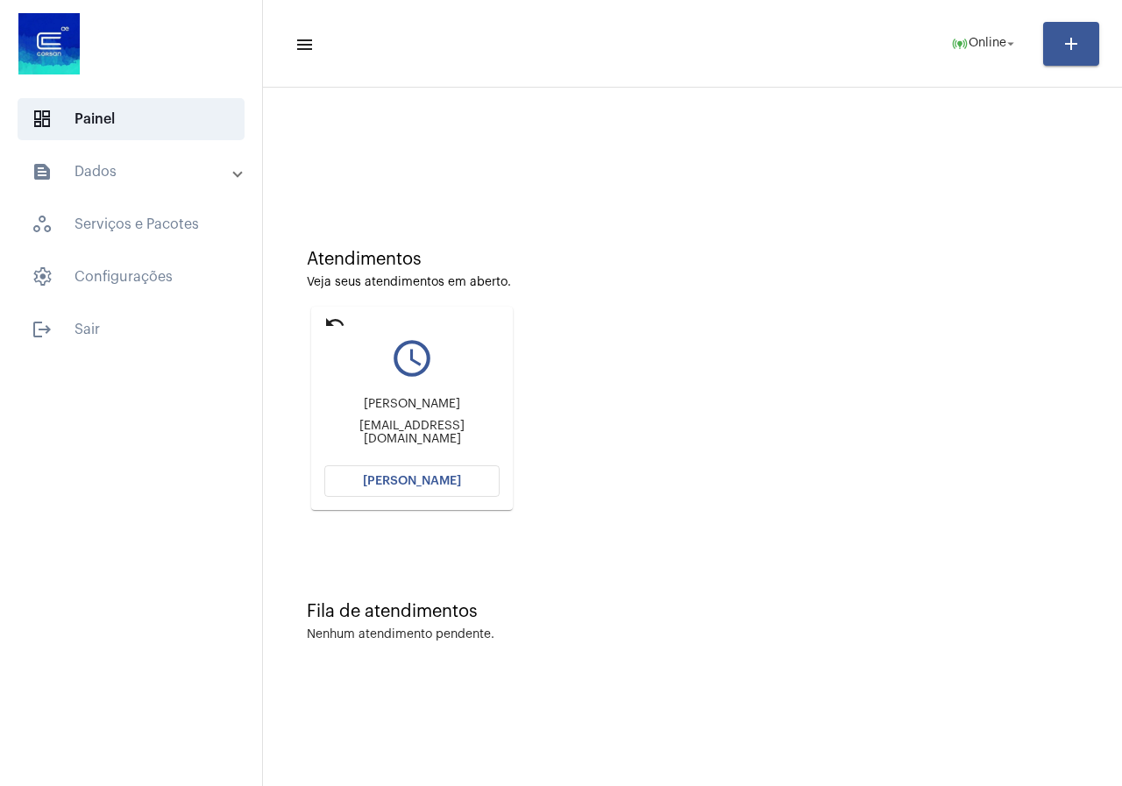
click at [434, 494] on button "[PERSON_NAME]" at bounding box center [411, 481] width 175 height 32
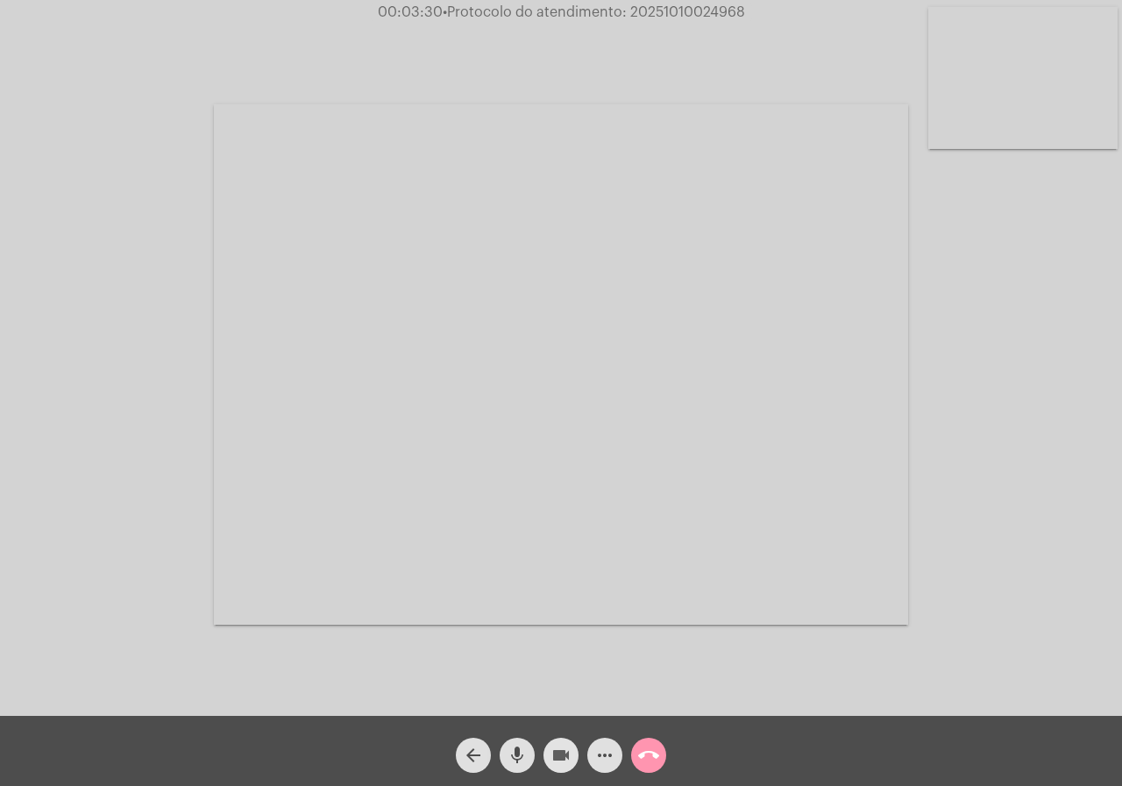
click at [558, 747] on mat-icon "videocam" at bounding box center [560, 755] width 21 height 21
click at [558, 747] on mat-icon "videocam_off" at bounding box center [560, 755] width 21 height 21
click at [563, 768] on span "videocam" at bounding box center [560, 755] width 21 height 35
click at [562, 758] on mat-icon "videocam_off" at bounding box center [560, 755] width 21 height 21
click at [566, 747] on mat-icon "videocam" at bounding box center [560, 755] width 21 height 21
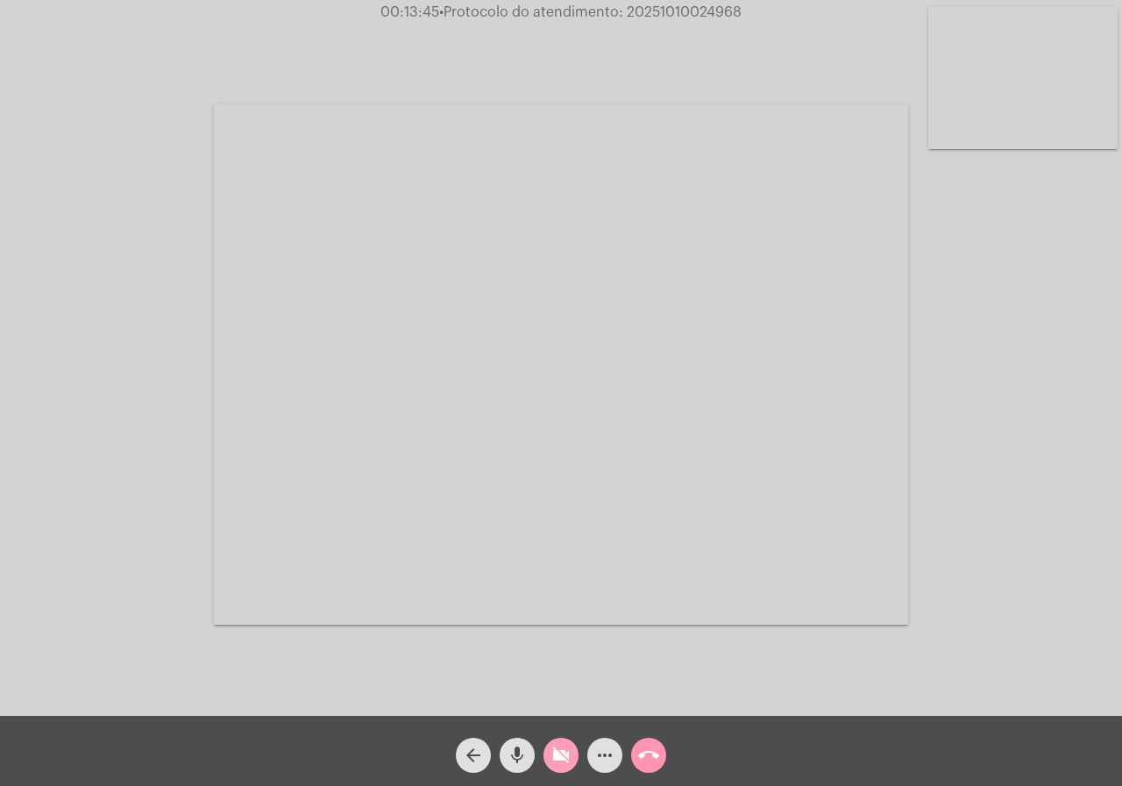
click at [566, 747] on mat-icon "videocam_off" at bounding box center [560, 755] width 21 height 21
click at [551, 746] on mat-icon "videocam" at bounding box center [560, 755] width 21 height 21
click at [551, 746] on mat-icon "videocam_off" at bounding box center [560, 755] width 21 height 21
click at [730, 13] on span "• Protocolo do atendimento: 20251010024968" at bounding box center [590, 12] width 302 height 14
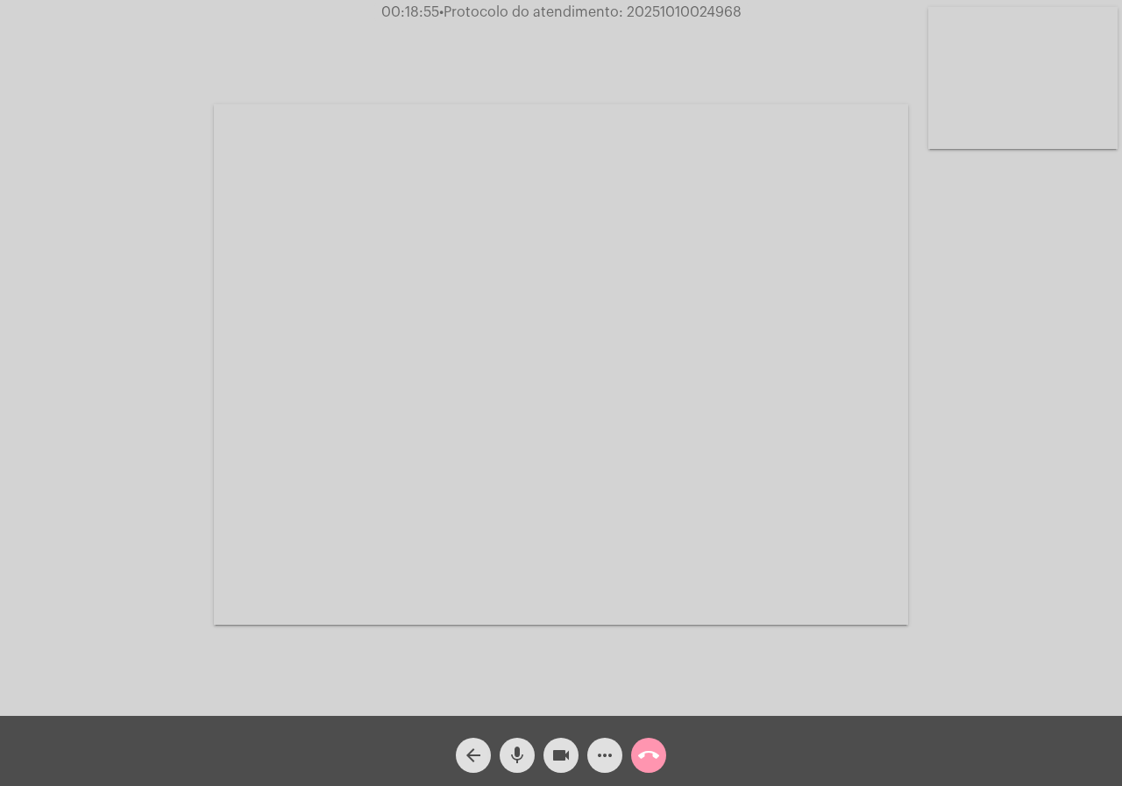
click at [730, 13] on span "• Protocolo do atendimento: 20251010024968" at bounding box center [590, 12] width 302 height 14
click at [683, 79] on div at bounding box center [561, 365] width 694 height 712
click at [691, 13] on span "• Protocolo do atendimento: 20251010024968" at bounding box center [589, 12] width 302 height 14
click at [653, 741] on span "call_end" at bounding box center [648, 755] width 21 height 35
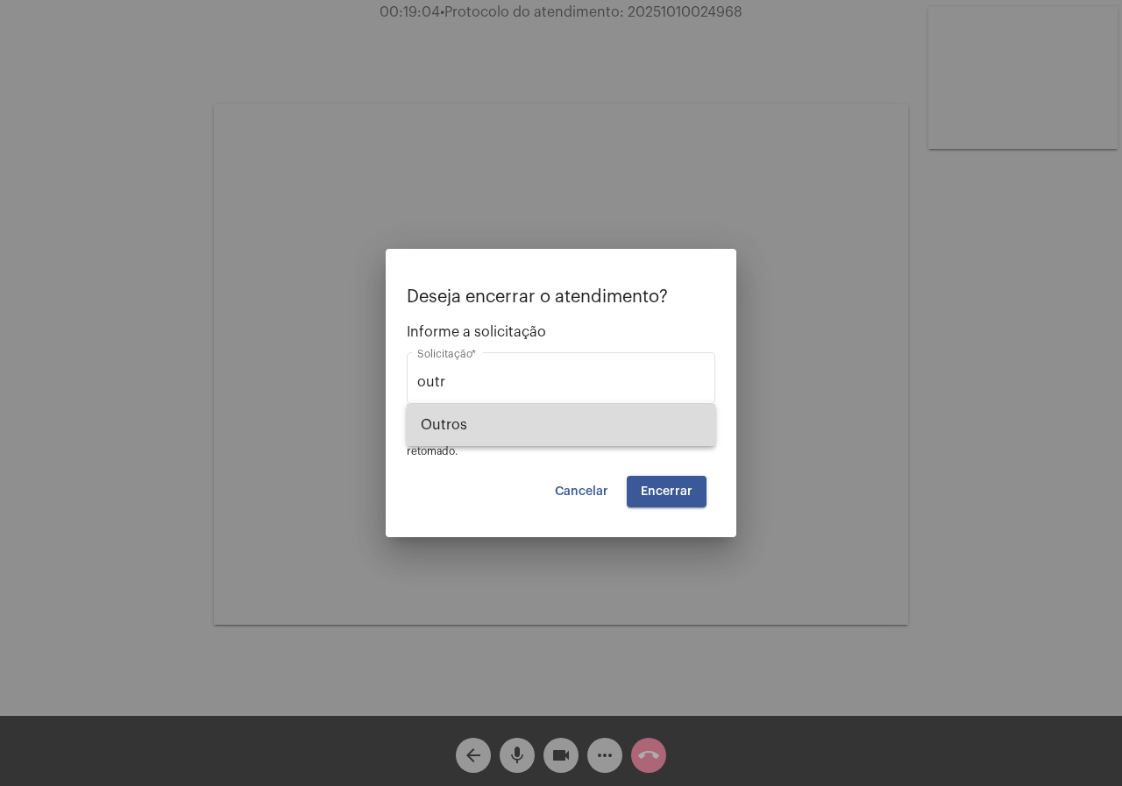
click at [524, 444] on span "Outros" at bounding box center [561, 425] width 280 height 42
type input "Outros"
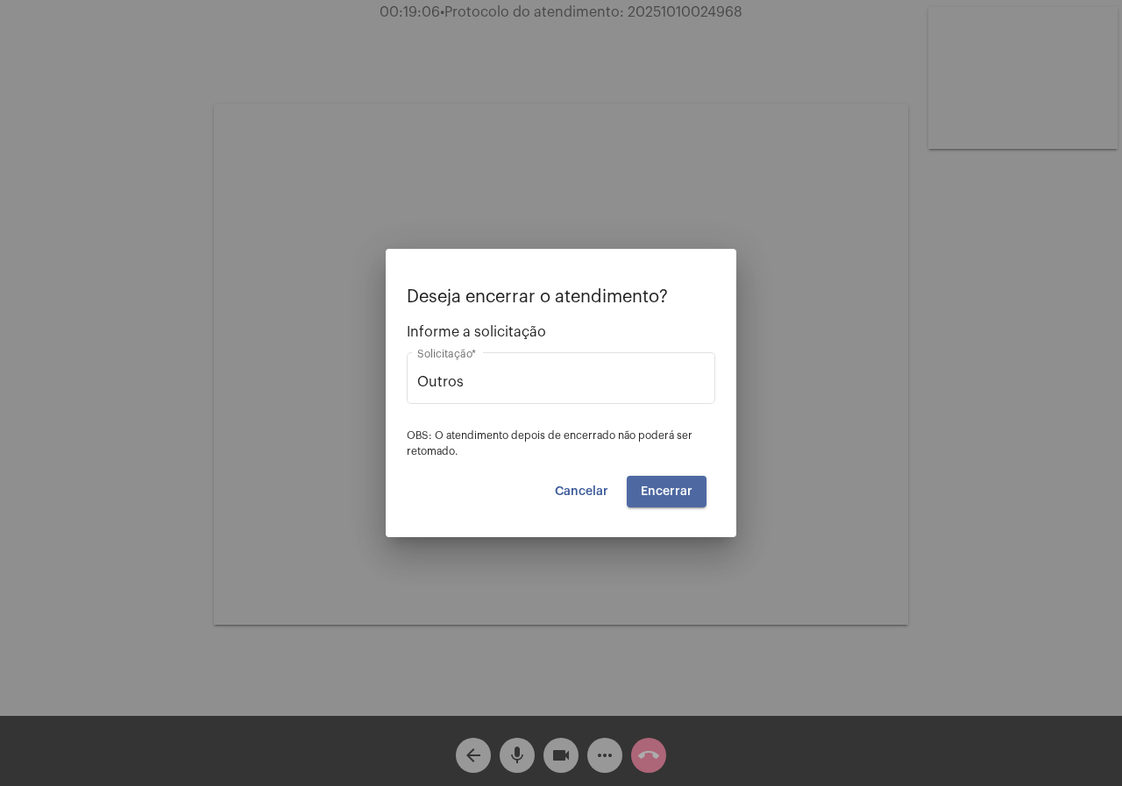
click at [690, 487] on span "Encerrar" at bounding box center [667, 491] width 52 height 12
click at [690, 487] on video at bounding box center [561, 364] width 694 height 521
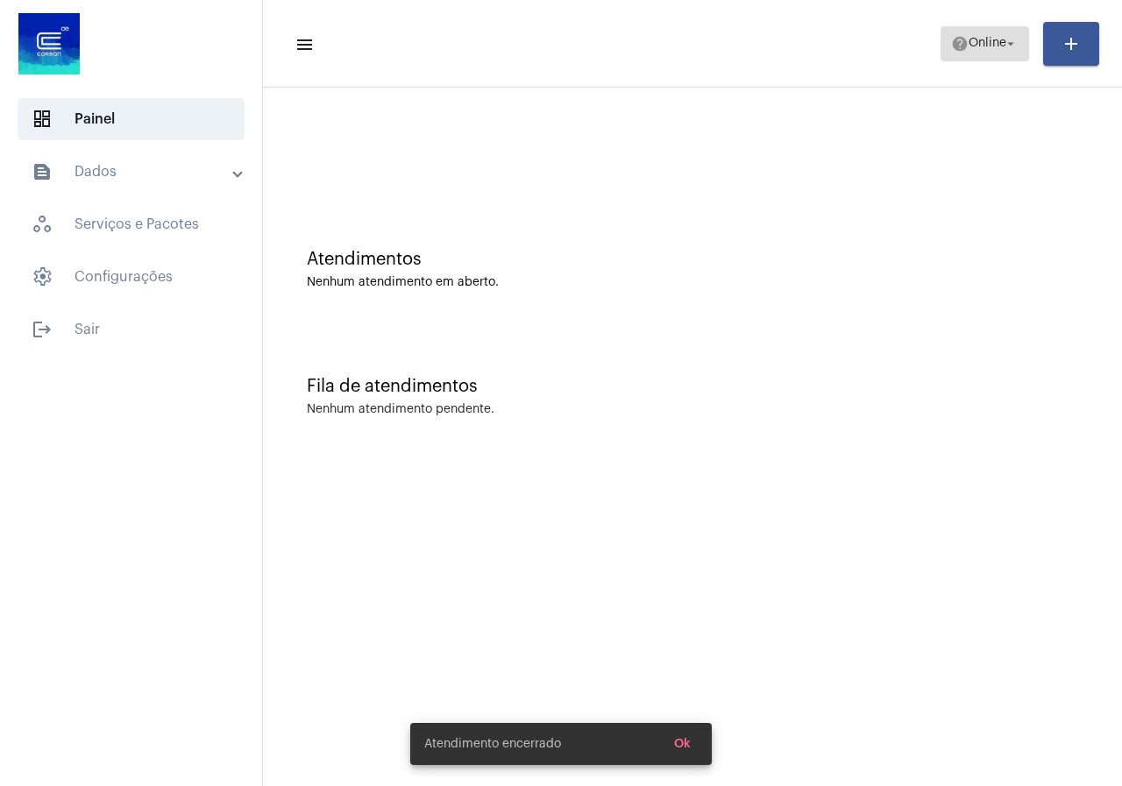
click at [1009, 40] on mat-icon "arrow_drop_down" at bounding box center [1010, 44] width 16 height 16
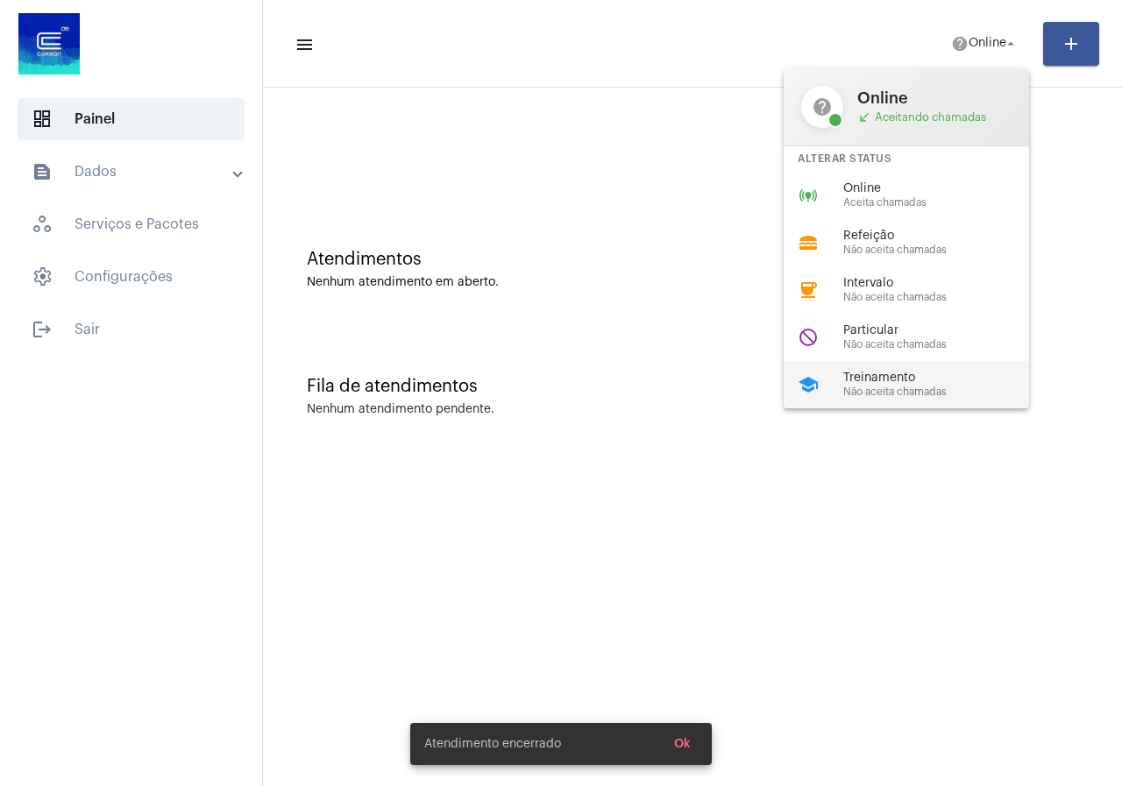
click at [847, 389] on span "Não aceita chamadas" at bounding box center [943, 391] width 200 height 11
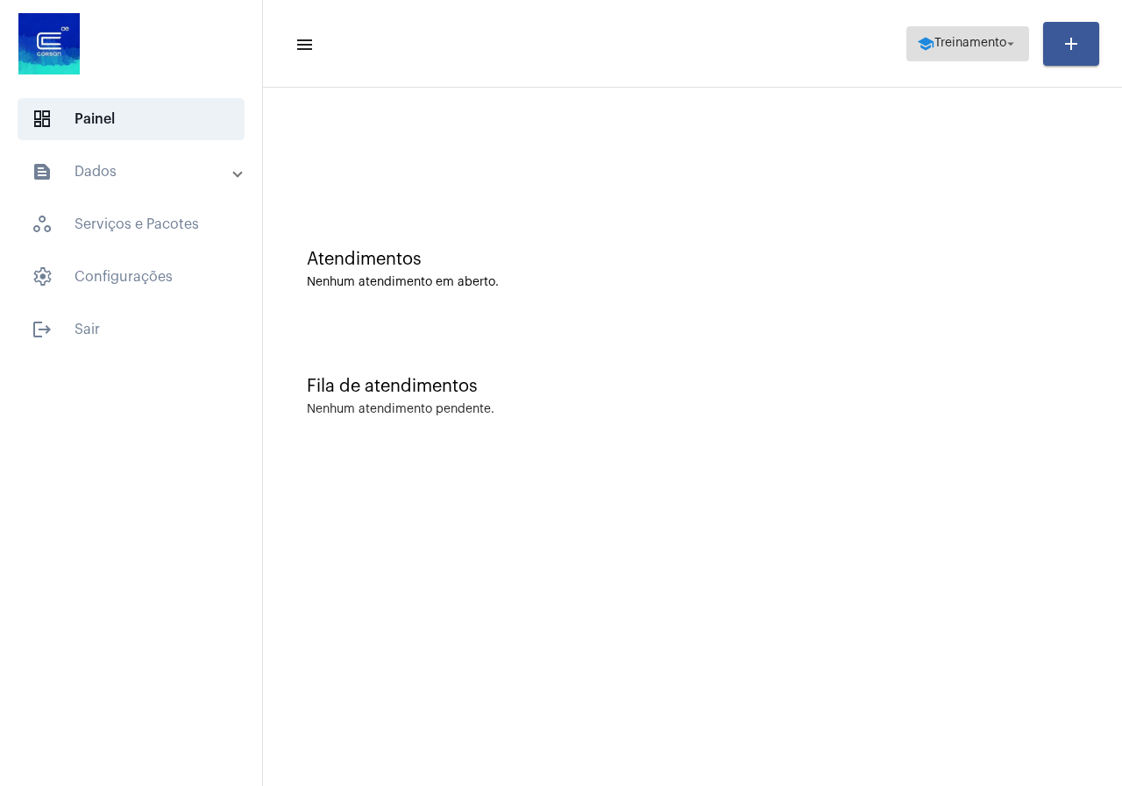
click at [928, 35] on span "school Treinamento arrow_drop_down" at bounding box center [968, 43] width 102 height 32
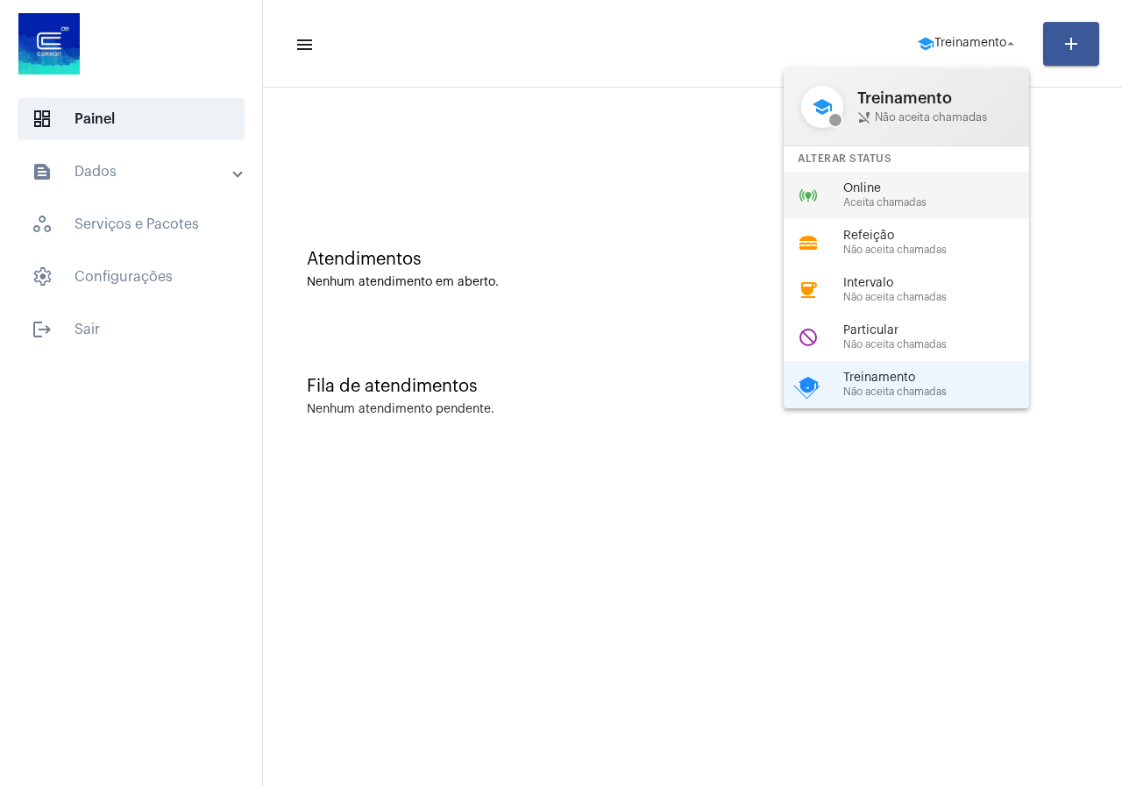
click at [861, 204] on span "Aceita chamadas" at bounding box center [943, 202] width 200 height 11
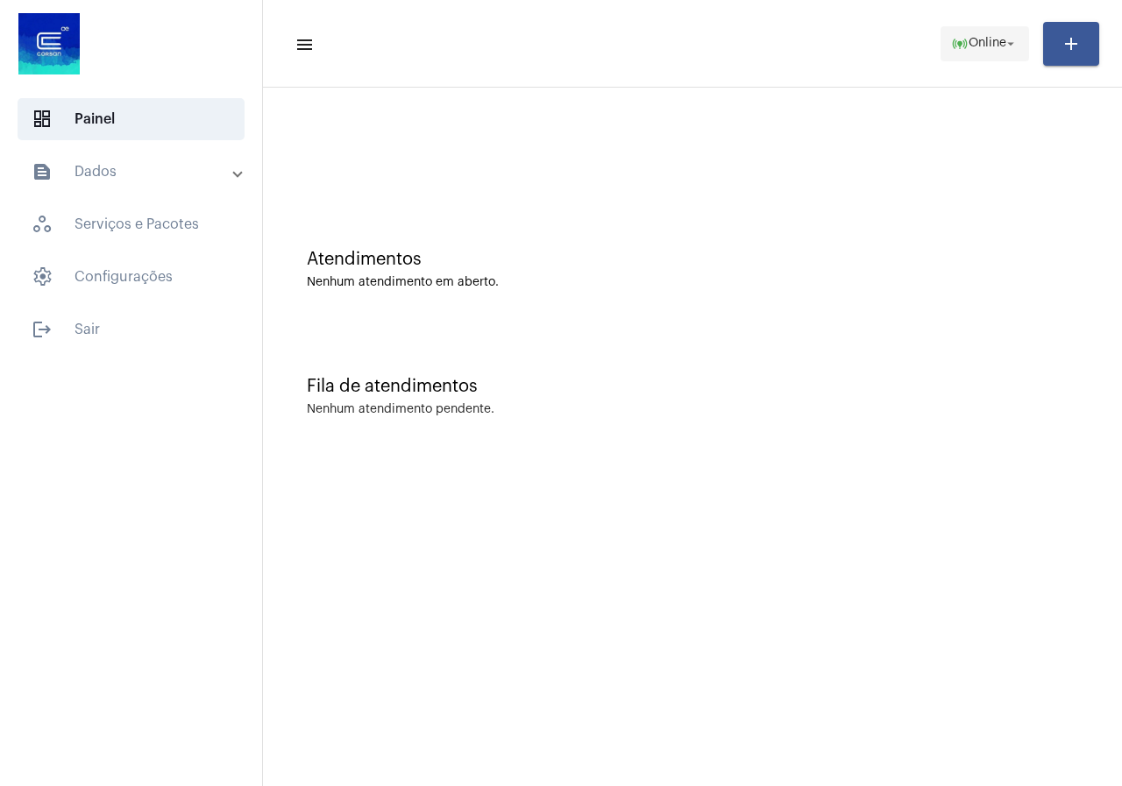
click at [940, 27] on button "online_prediction Online arrow_drop_down" at bounding box center [984, 43] width 89 height 35
click at [974, 53] on span "online_prediction Online arrow_drop_down" at bounding box center [984, 43] width 67 height 32
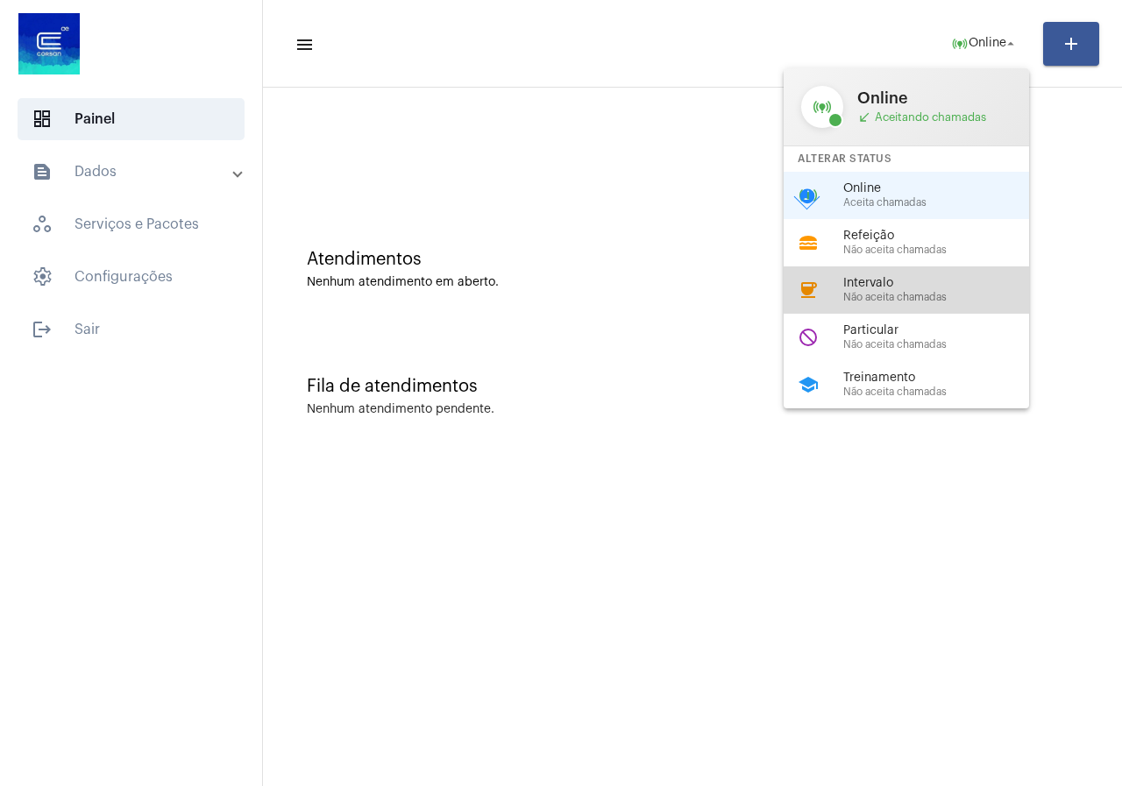
click at [926, 293] on span "Não aceita chamadas" at bounding box center [943, 297] width 200 height 11
